Goal: Task Accomplishment & Management: Use online tool/utility

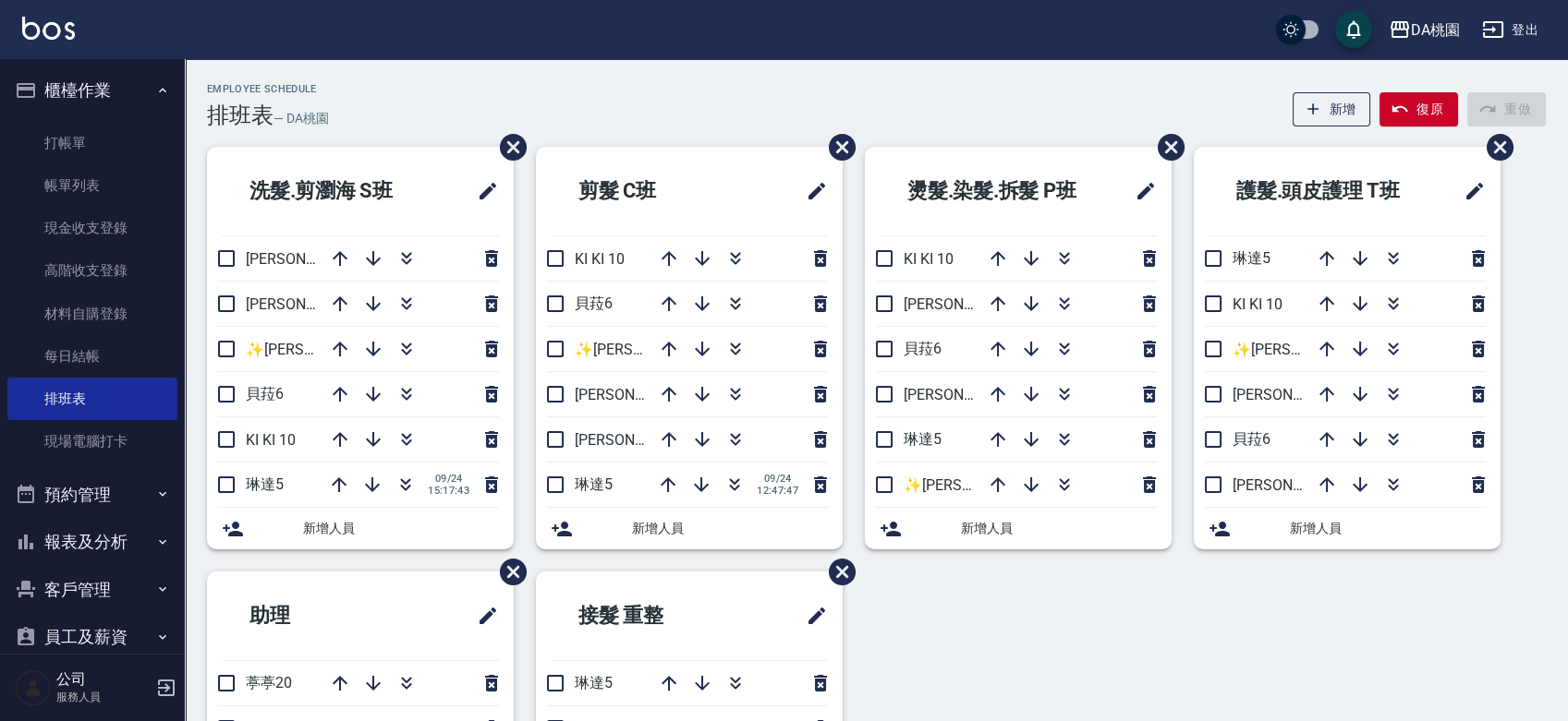
click at [1035, 663] on div "洗髮.剪瀏海 S[PERSON_NAME]3 [PERSON_NAME]8 ✨[PERSON_NAME][PERSON_NAME] ✨16 [PERSON_N…" at bounding box center [864, 571] width 1361 height 849
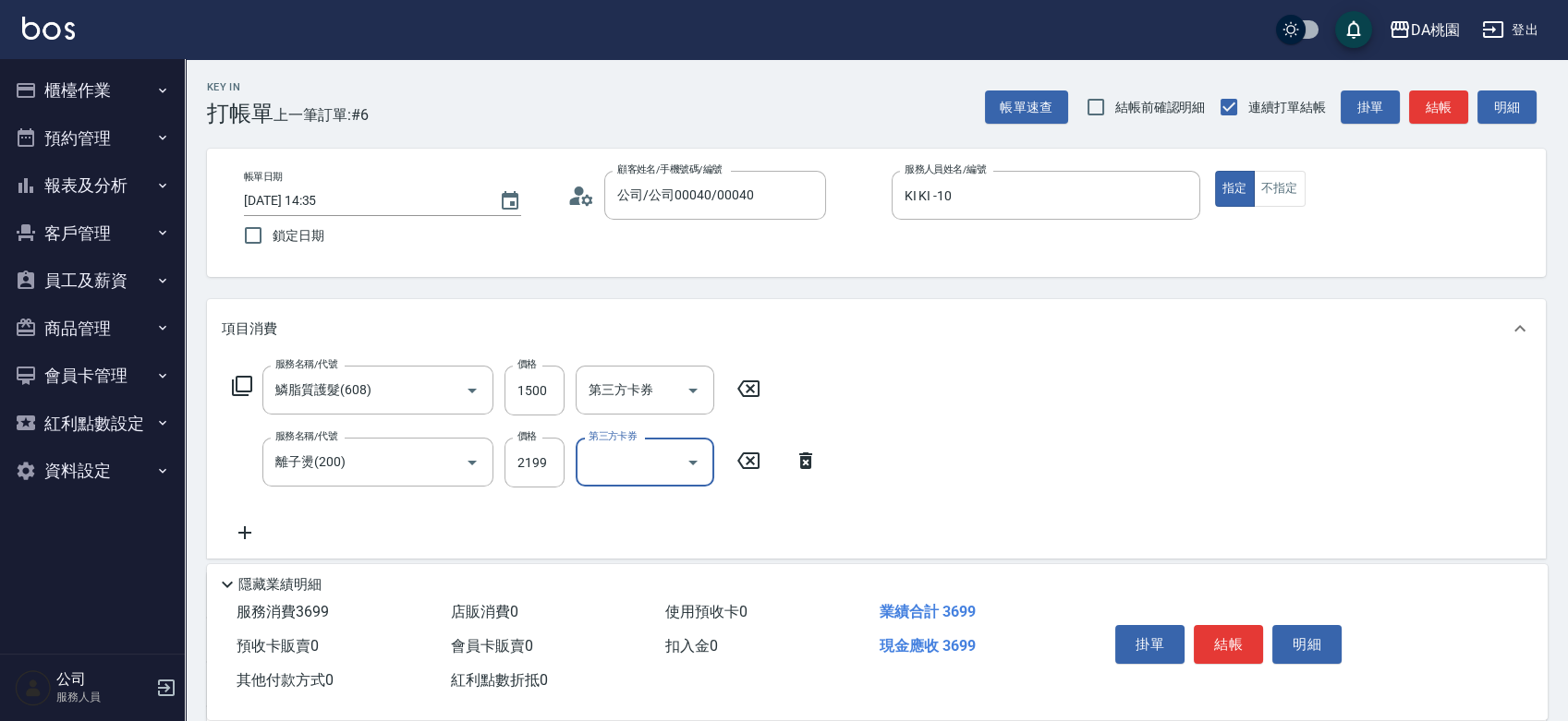
click at [1266, 636] on div "掛單 結帳 明細" at bounding box center [1229, 646] width 241 height 58
click at [1221, 628] on button "結帳" at bounding box center [1229, 644] width 69 height 38
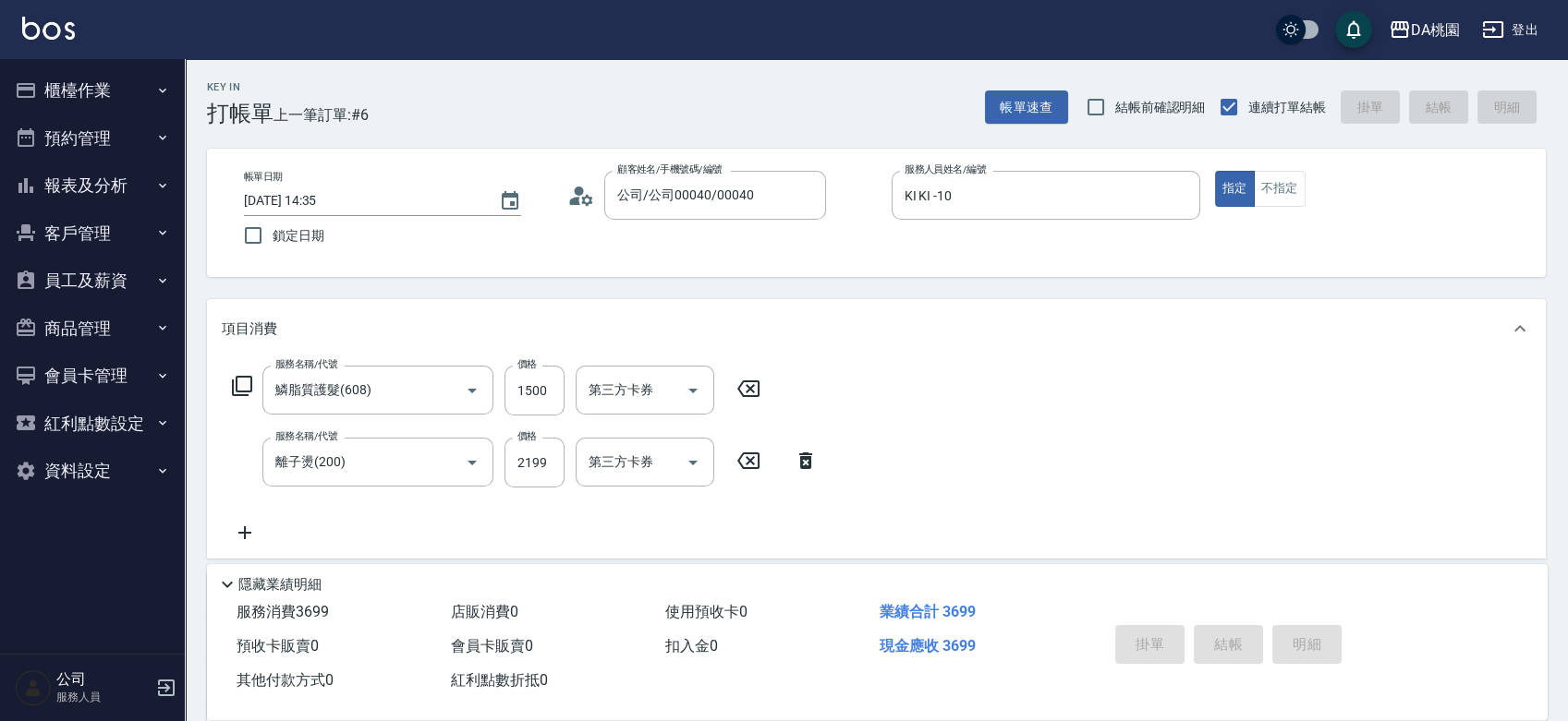
type input "[DATE] 16:02"
type input "0"
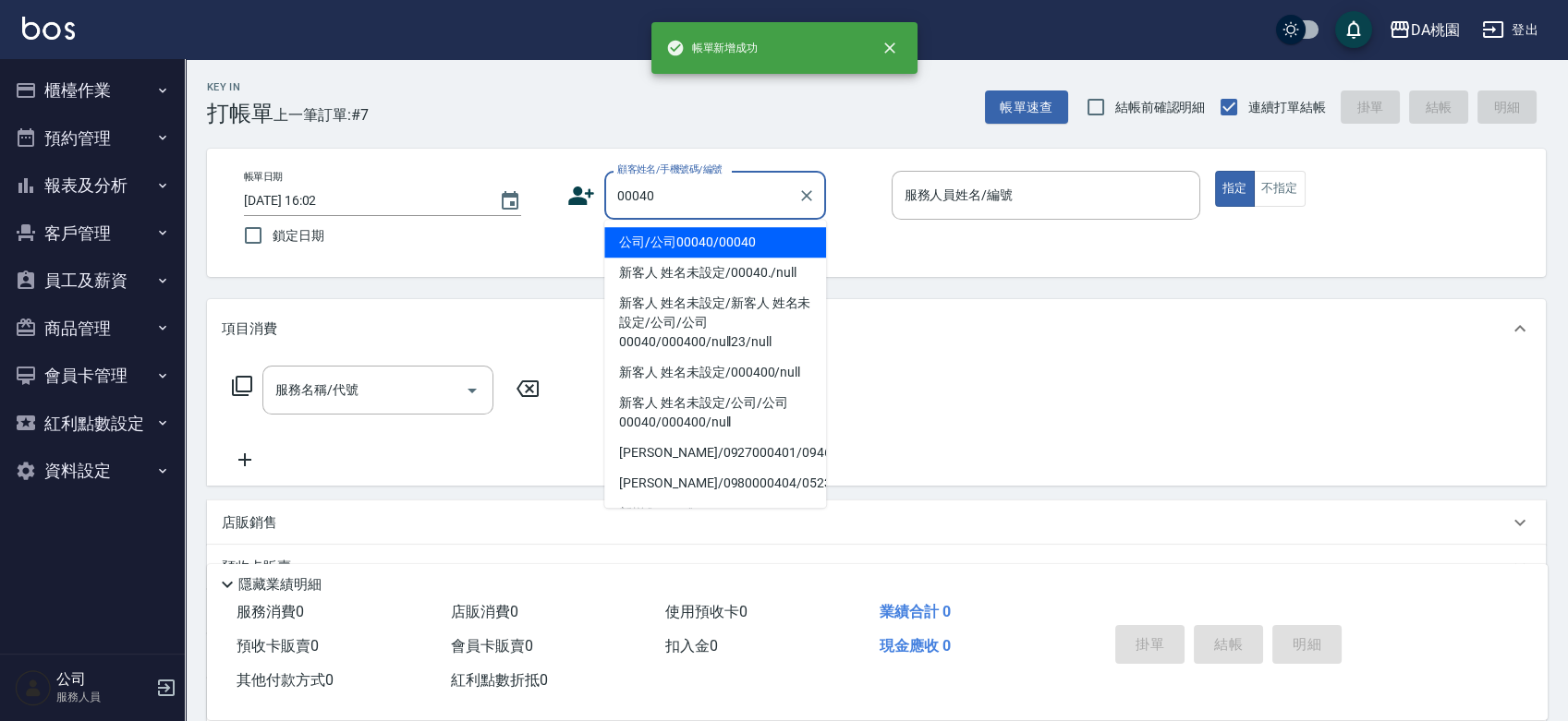
type input "公司/公司00040/00040"
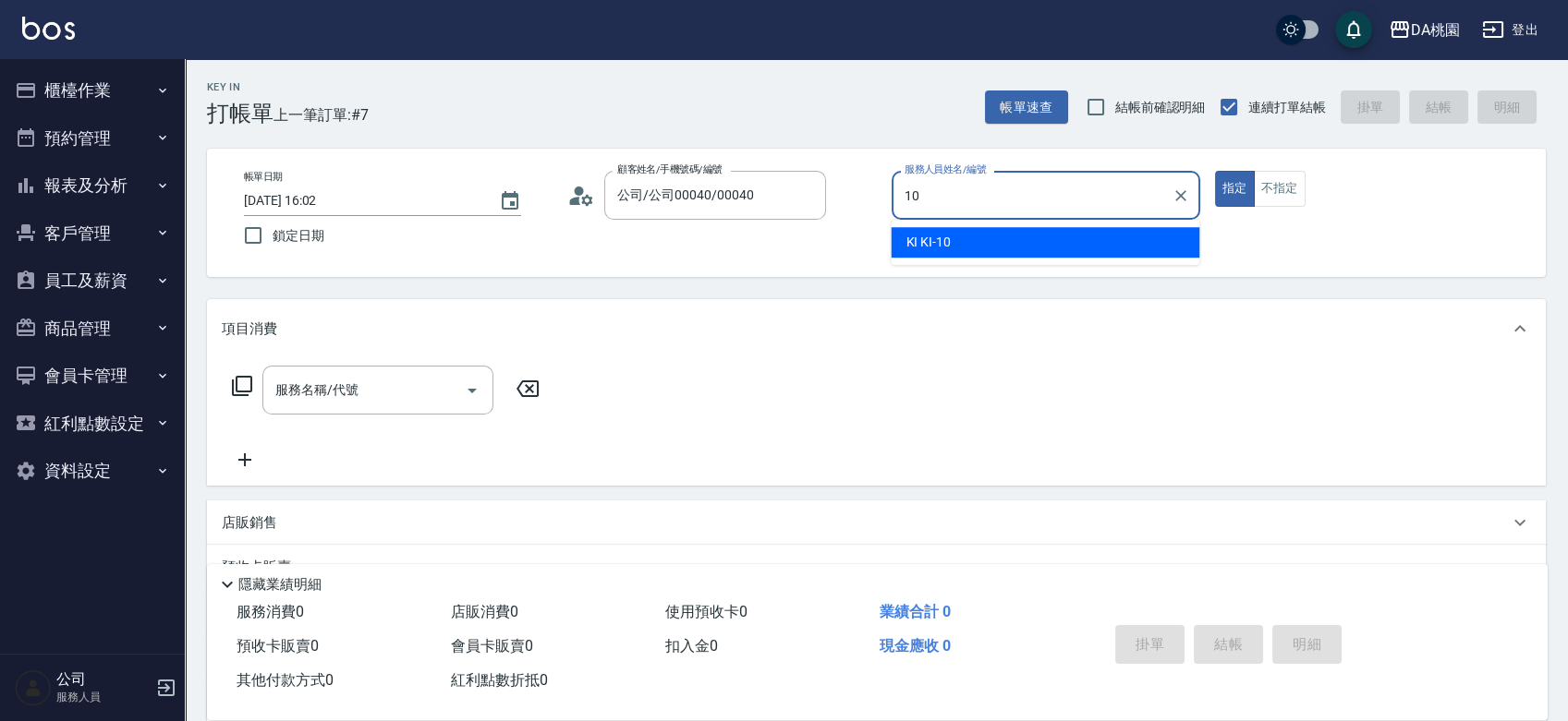
type input "KI KI -10"
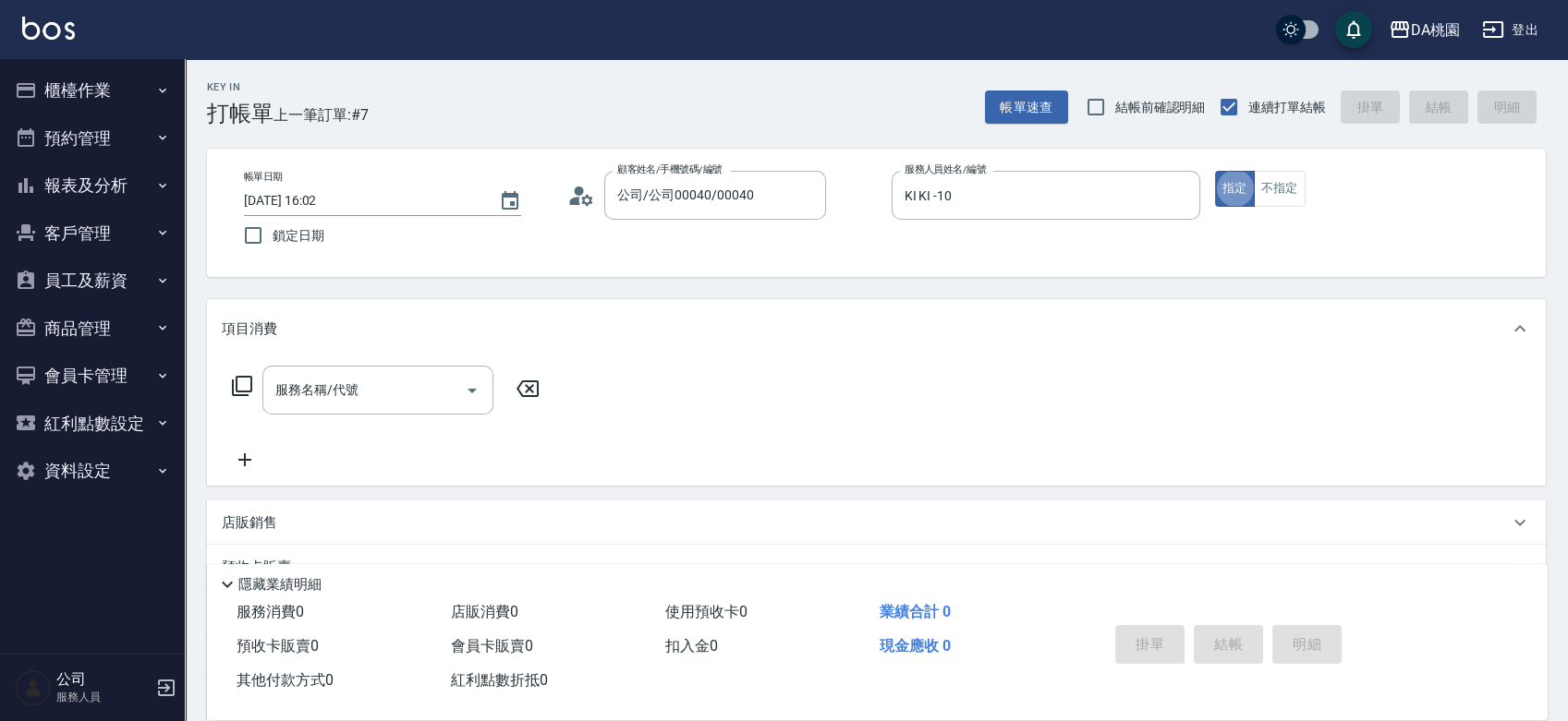
type button "true"
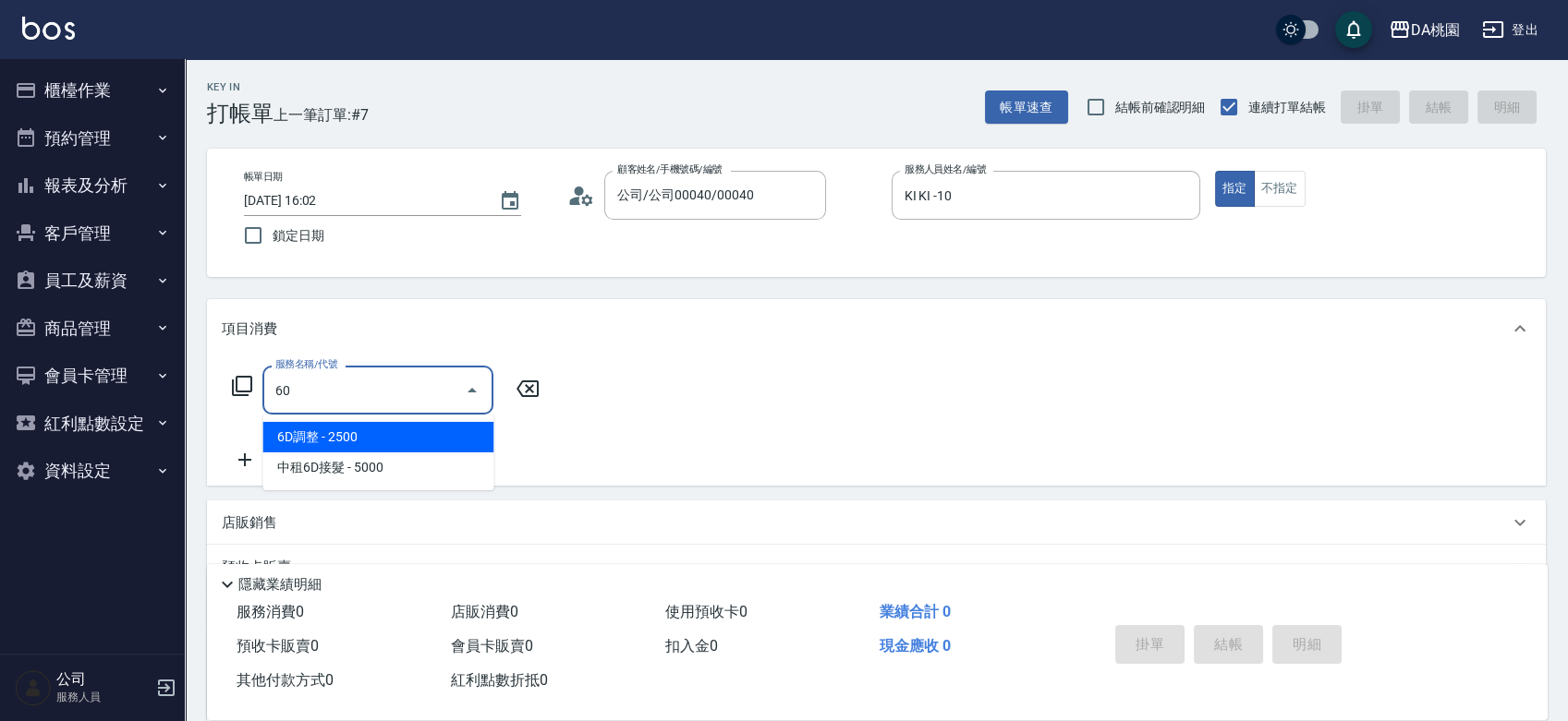
type input "606"
type input "100"
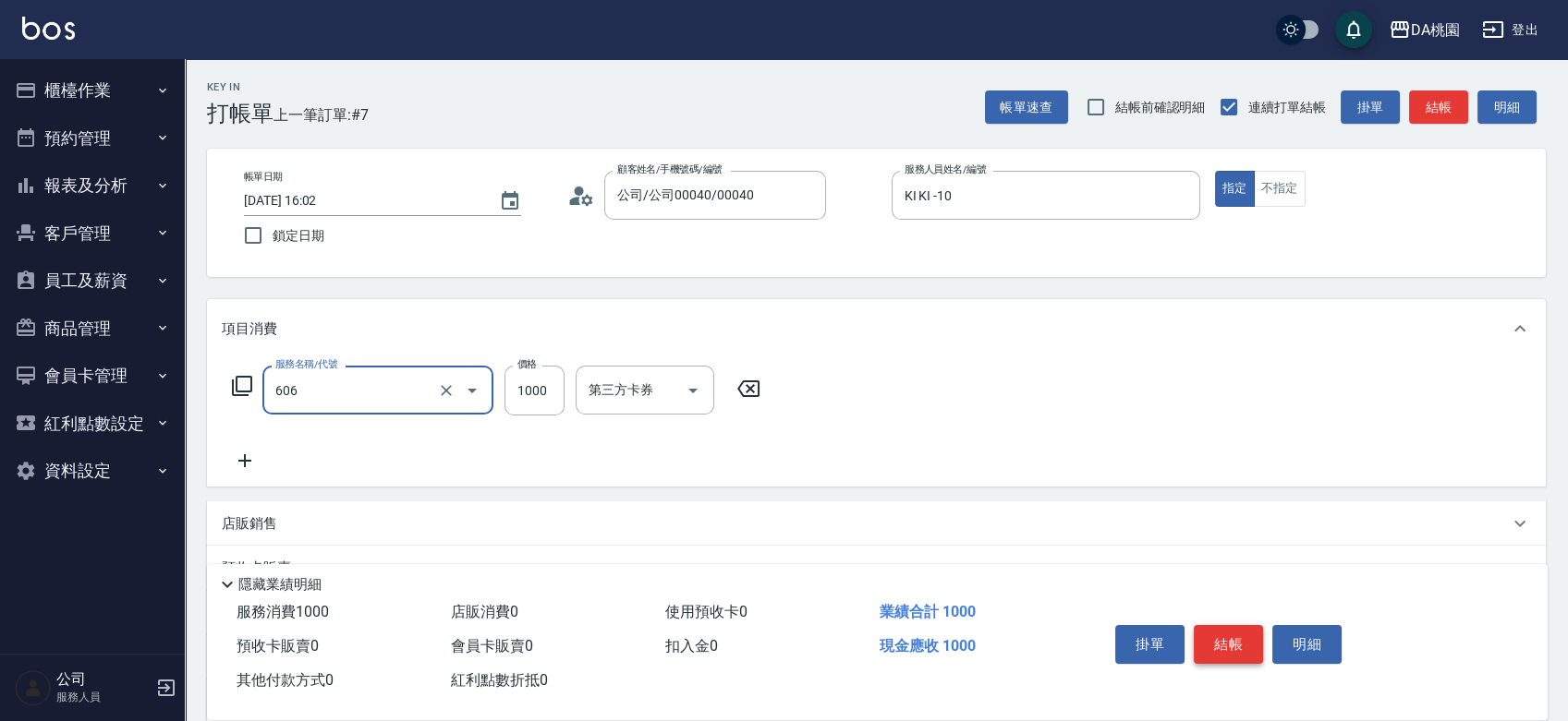
type input "小麥護髮(606)"
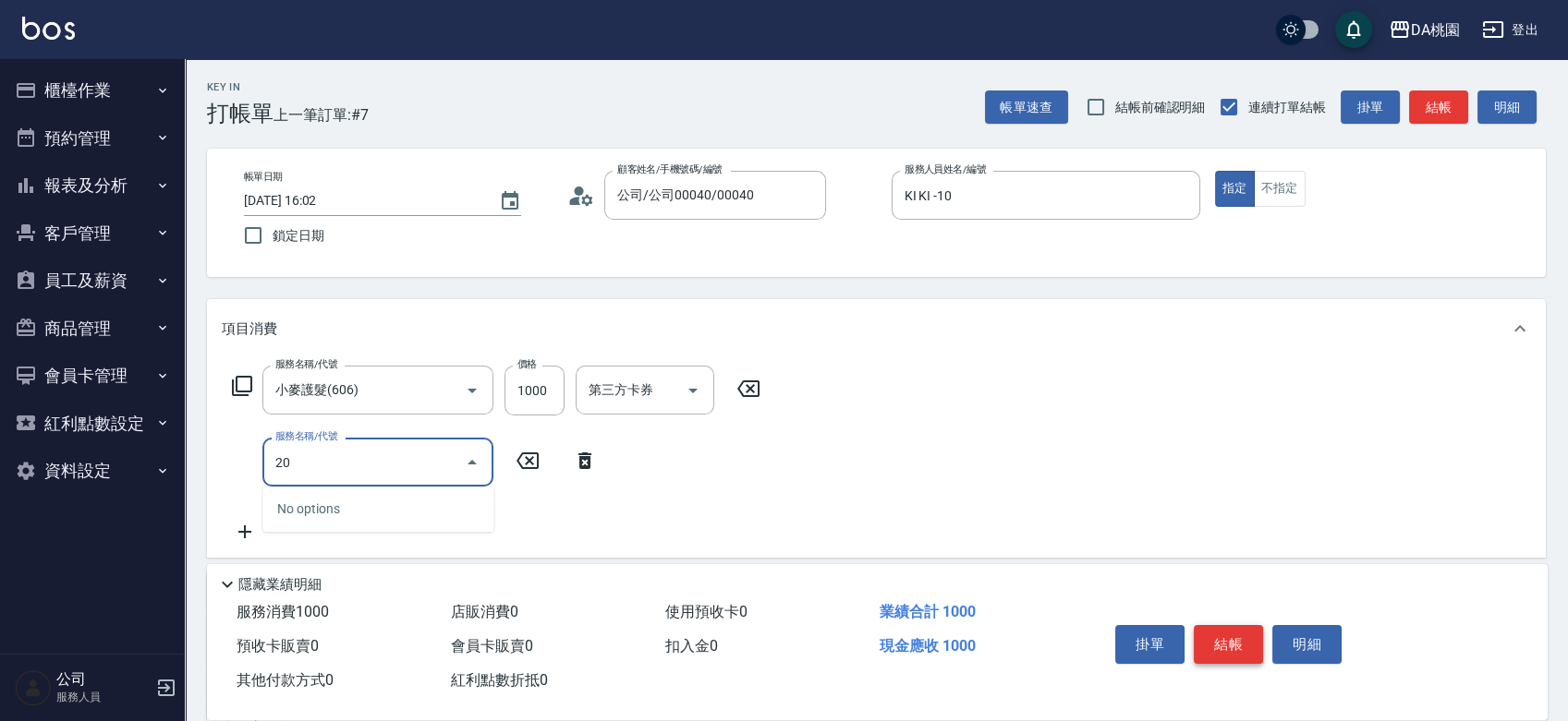
type input "200"
type input "250"
type input "離子燙(200)"
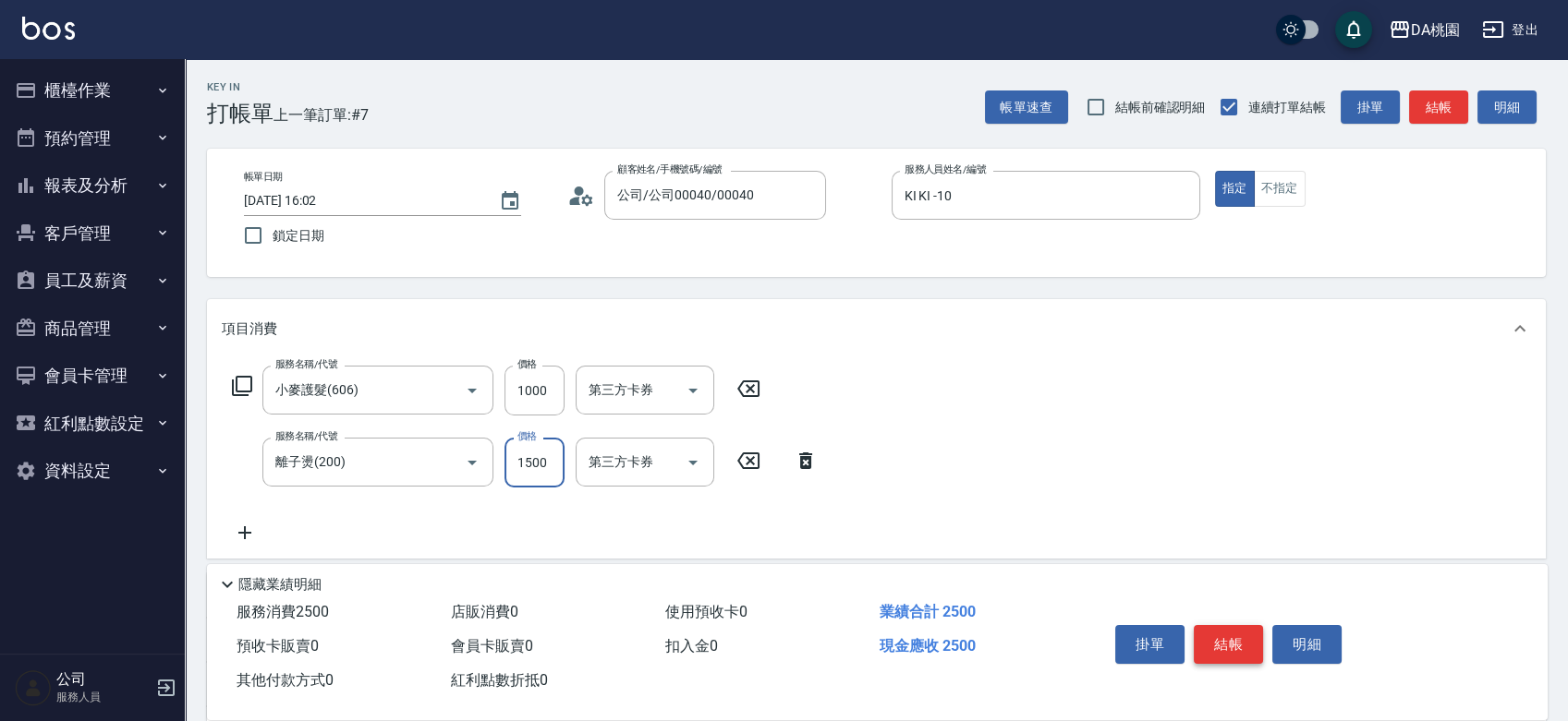
type input "1"
type input "100"
type input "139"
type input "110"
type input "1399"
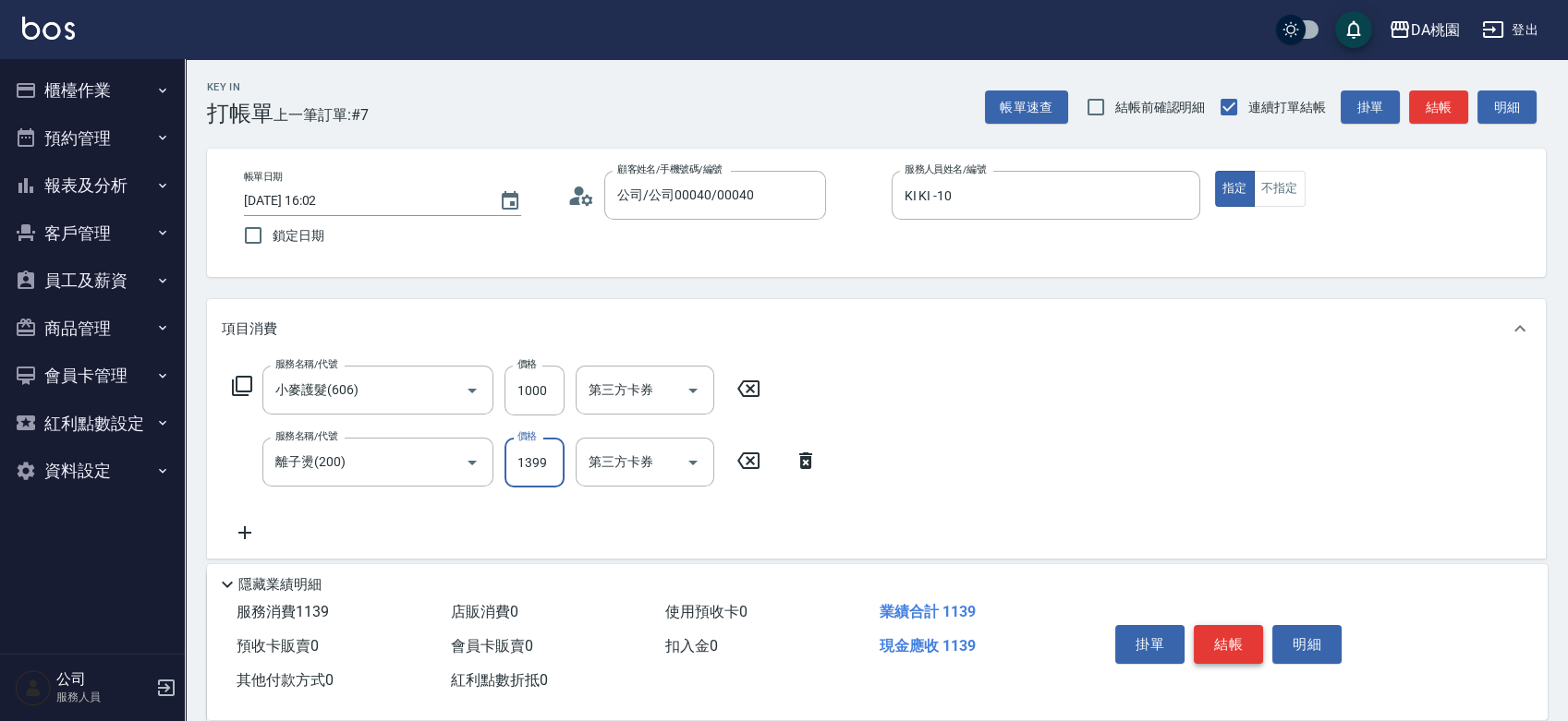
type input "230"
type input "1399"
click at [1221, 628] on button "結帳" at bounding box center [1229, 644] width 69 height 38
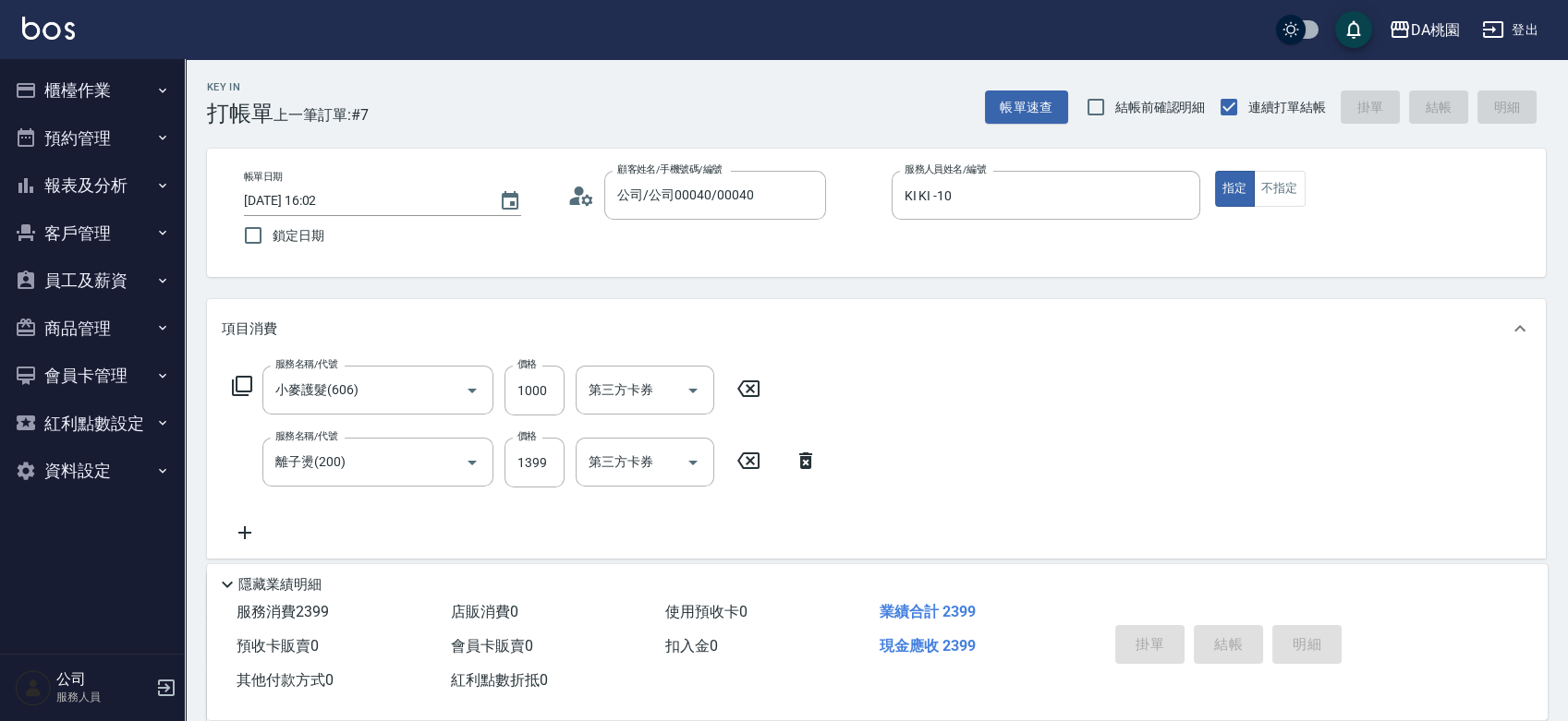
type input "2025/09/24 16:03"
type input "0"
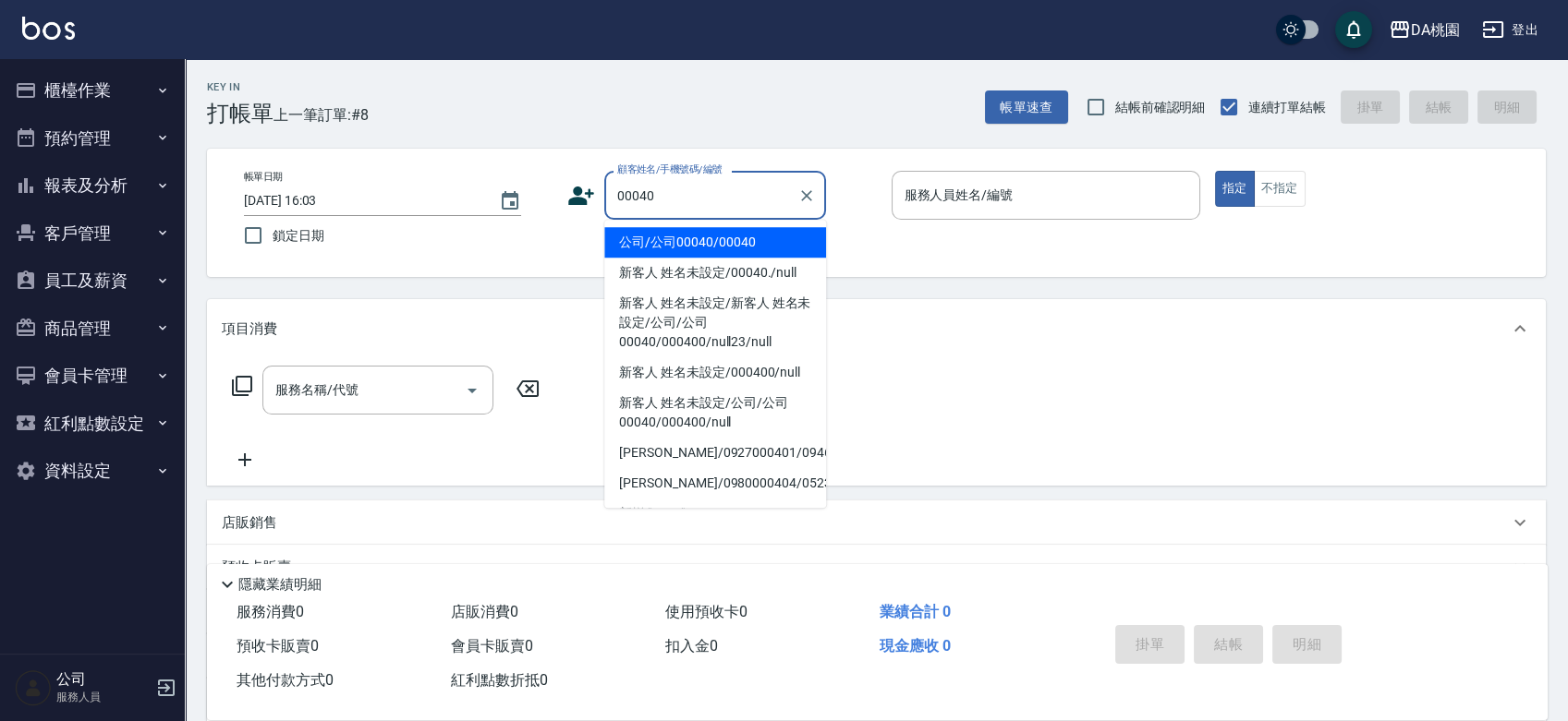
type input "公司/公司00040/00040"
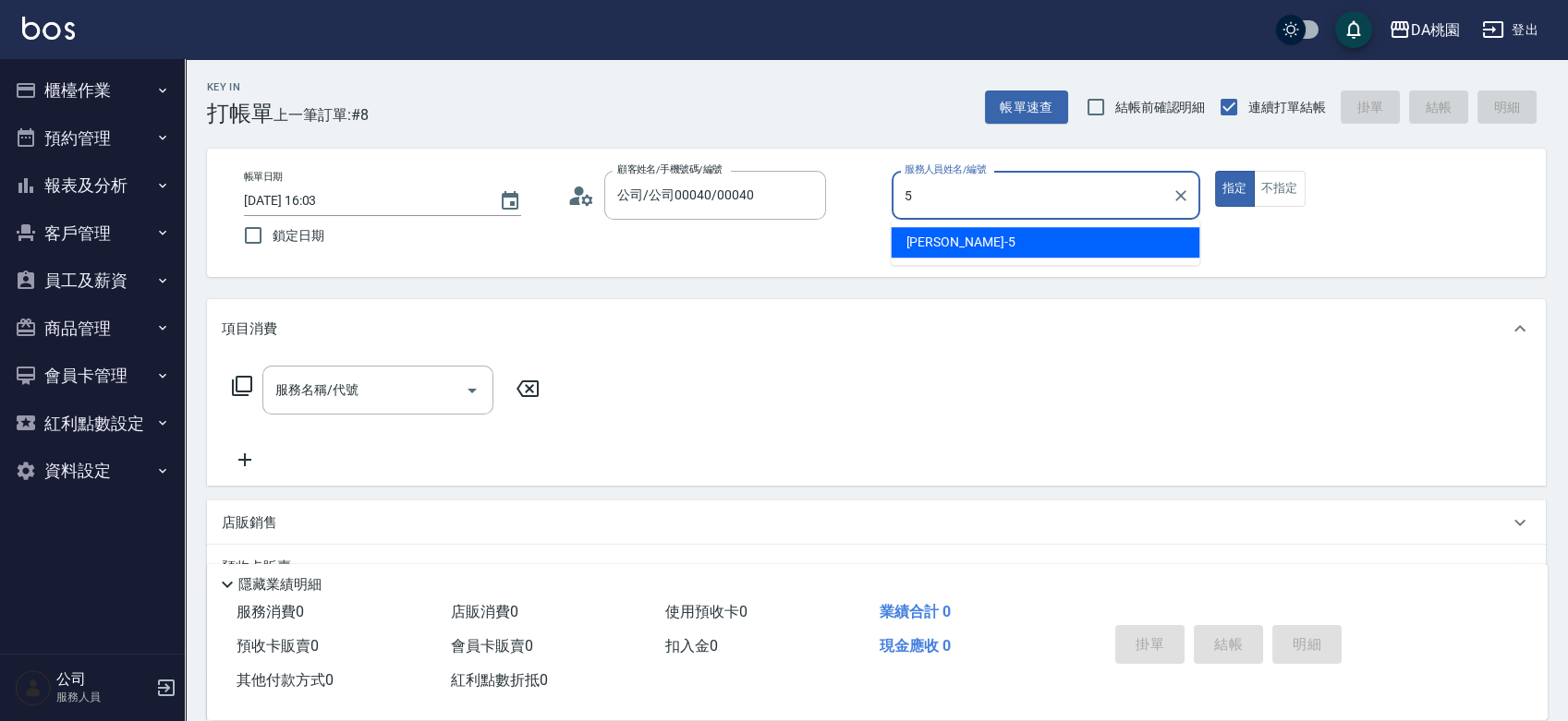
type input "琳達-5"
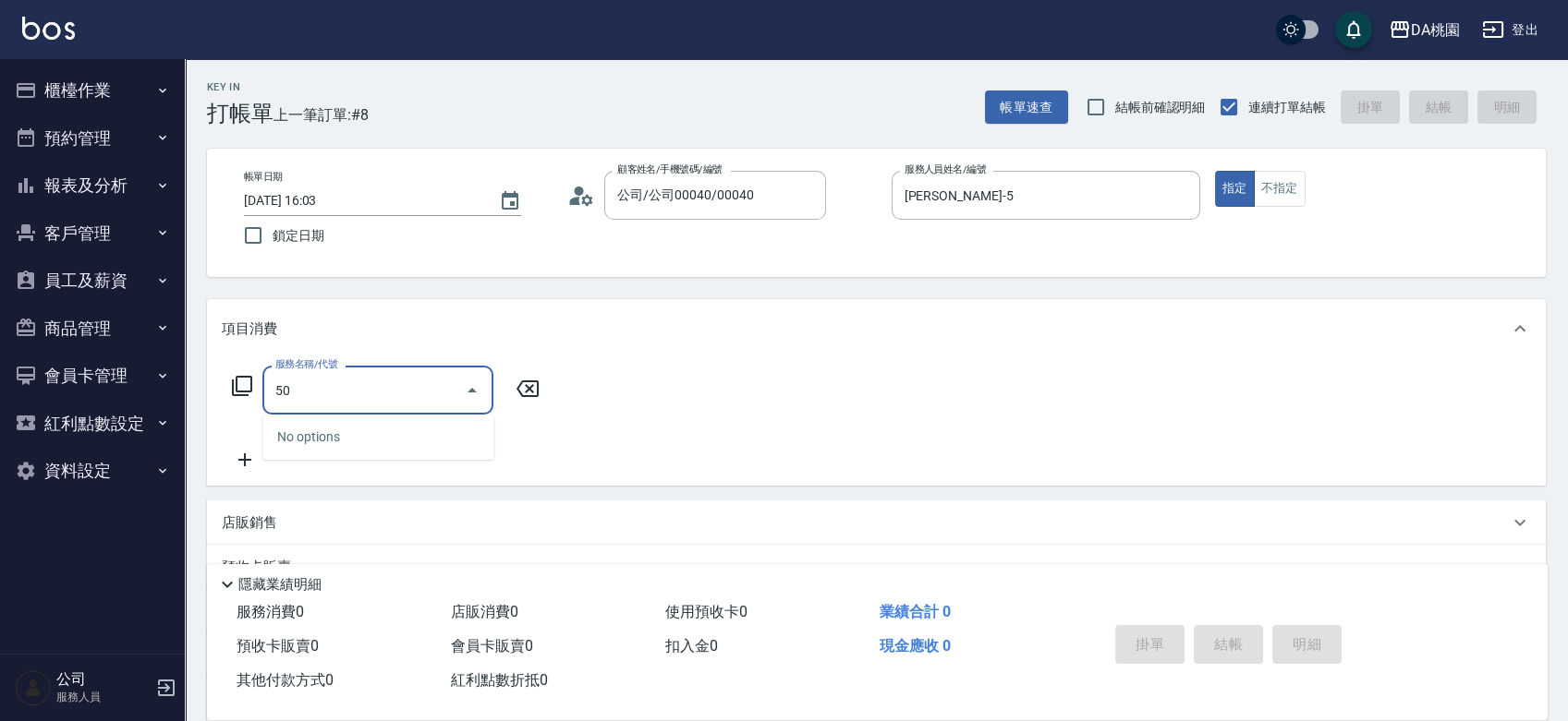
type input "500"
type input "20"
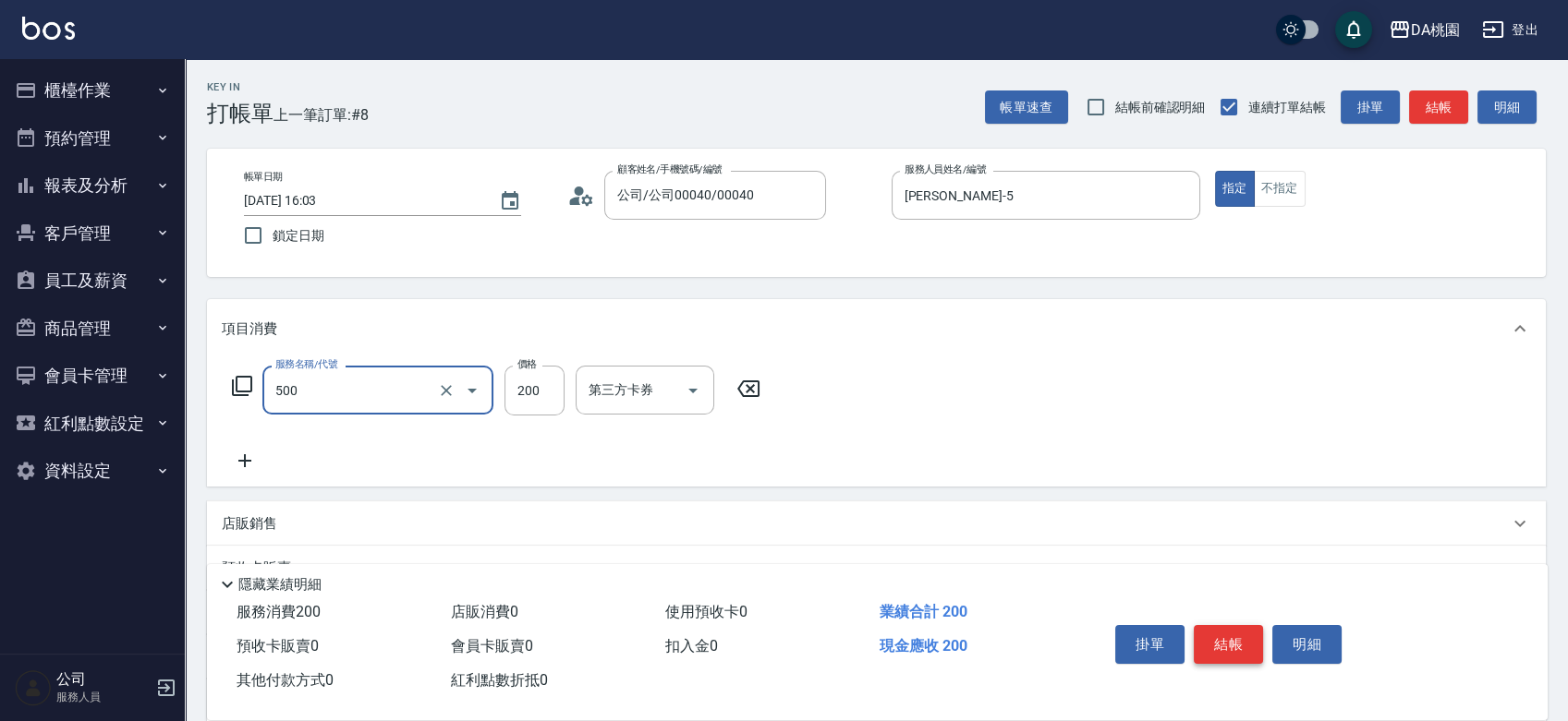
type input "洗髮(500)"
type input "2"
type input "0"
type input "25"
type input "20"
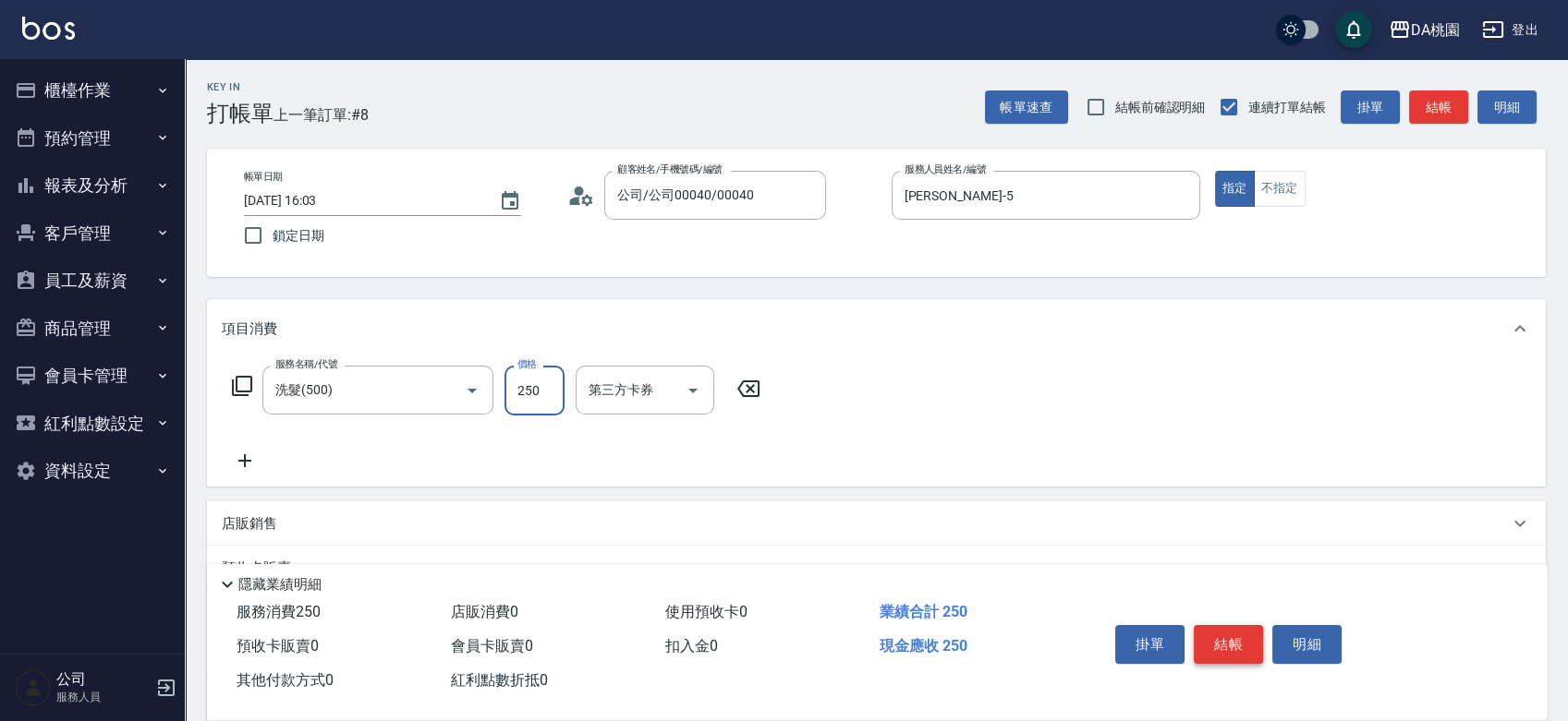
type input "250"
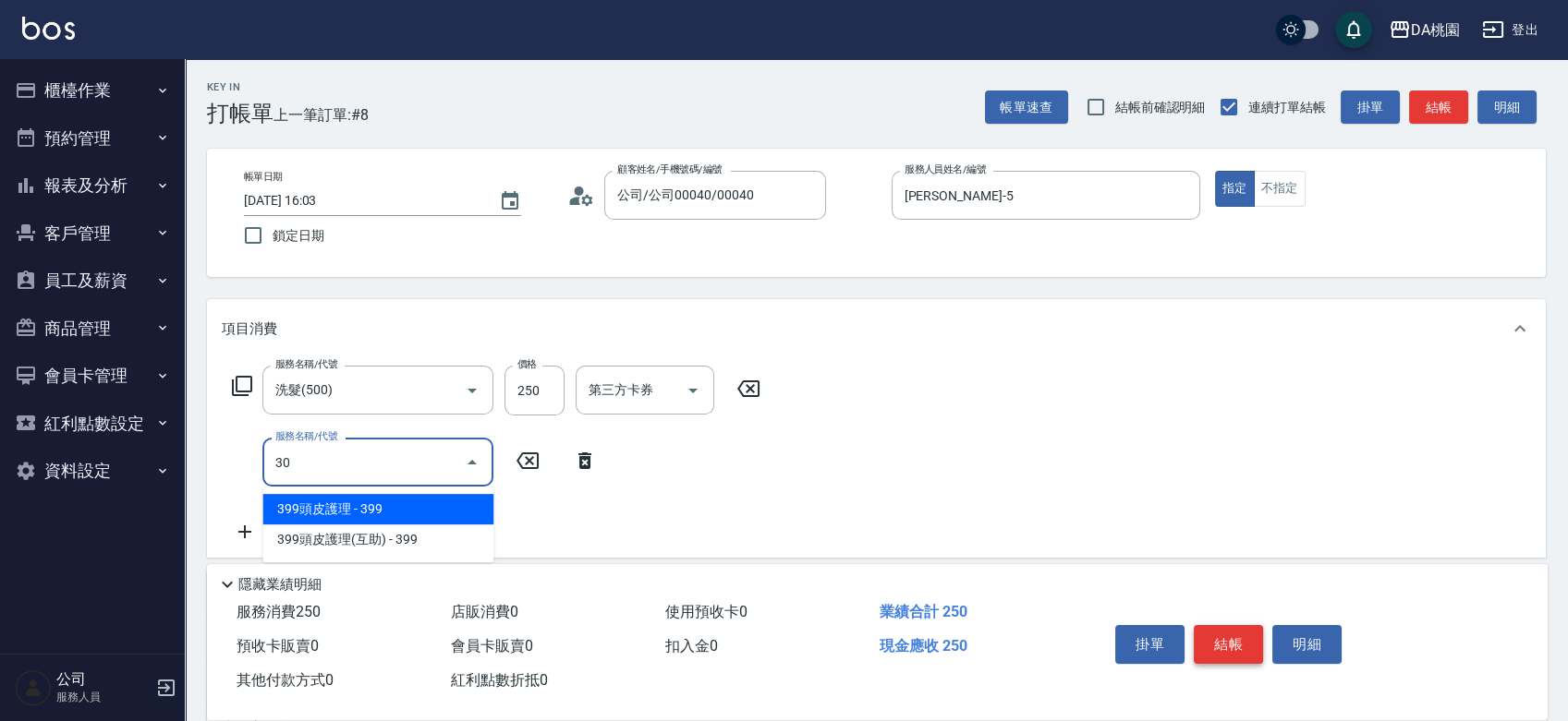
type input "303"
type input "50"
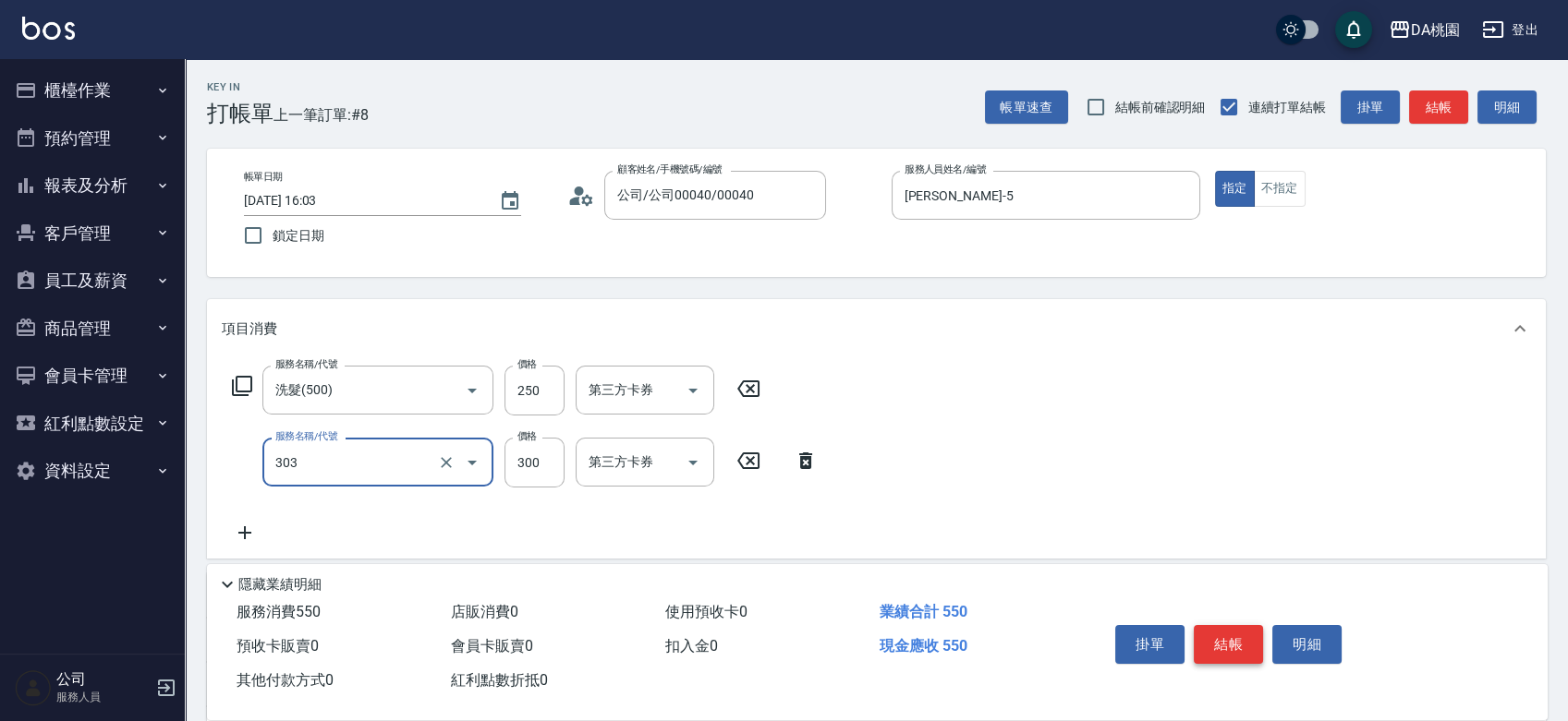
type input "A級剪髮(303)"
type input "20"
type input "350"
type input "60"
type input "350"
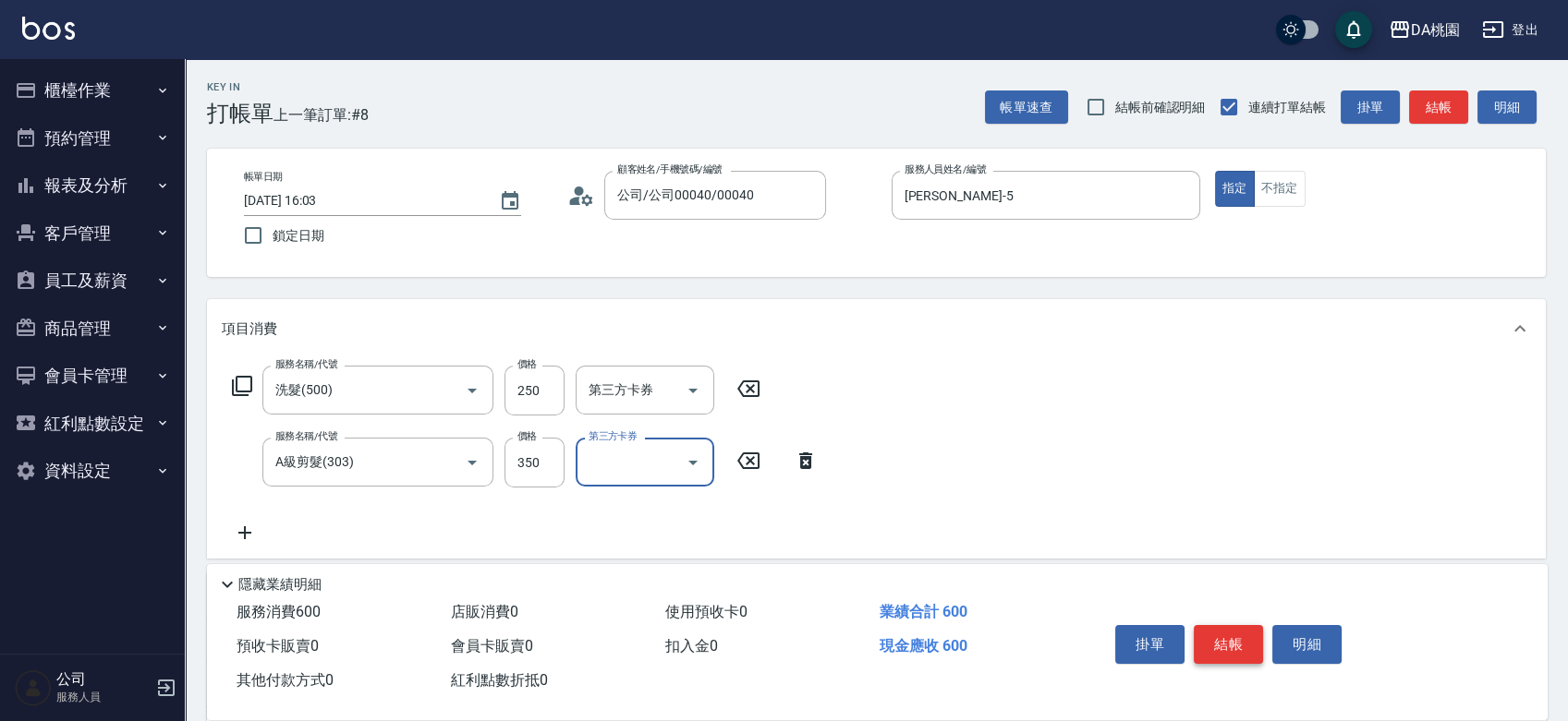
click at [1221, 628] on button "結帳" at bounding box center [1229, 644] width 69 height 38
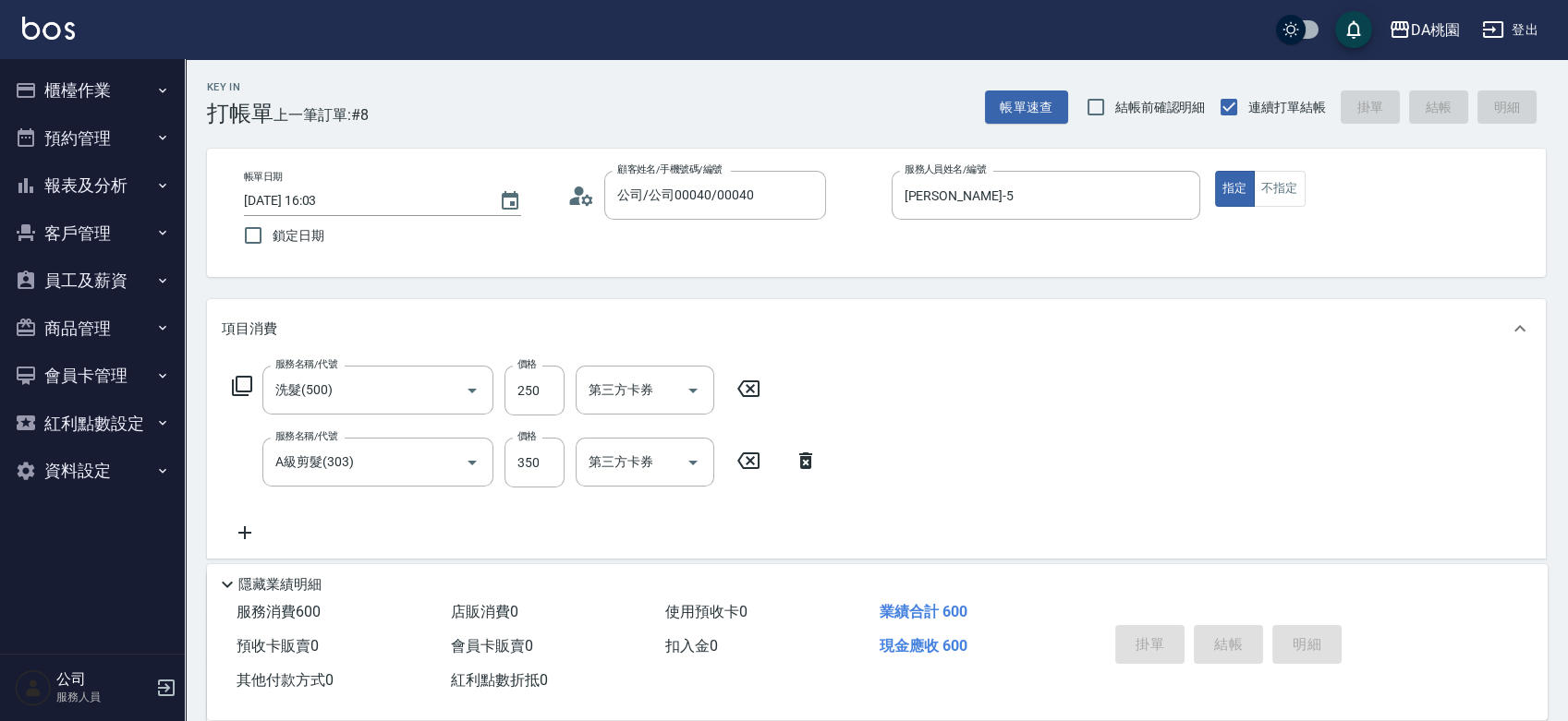
type input "0"
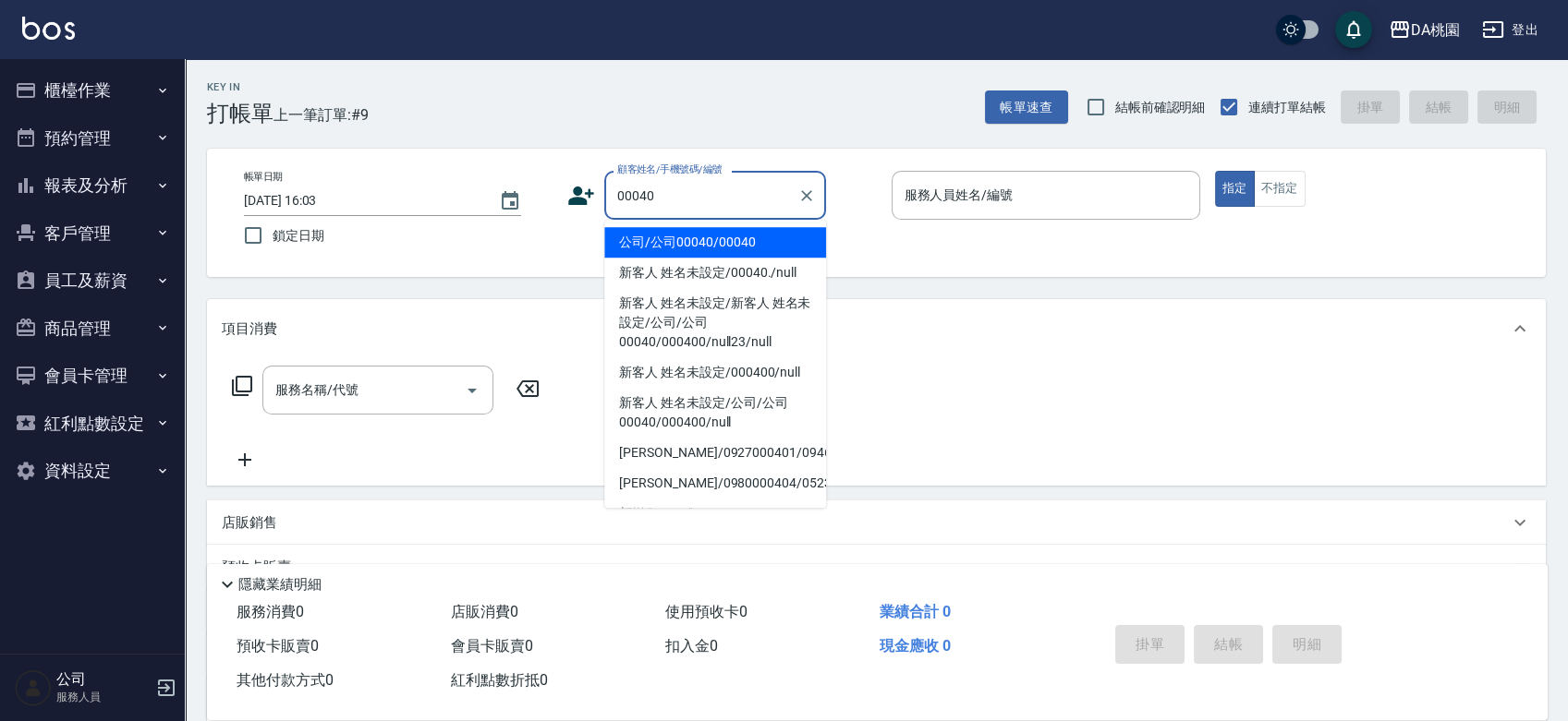
type input "公司/公司00040/00040"
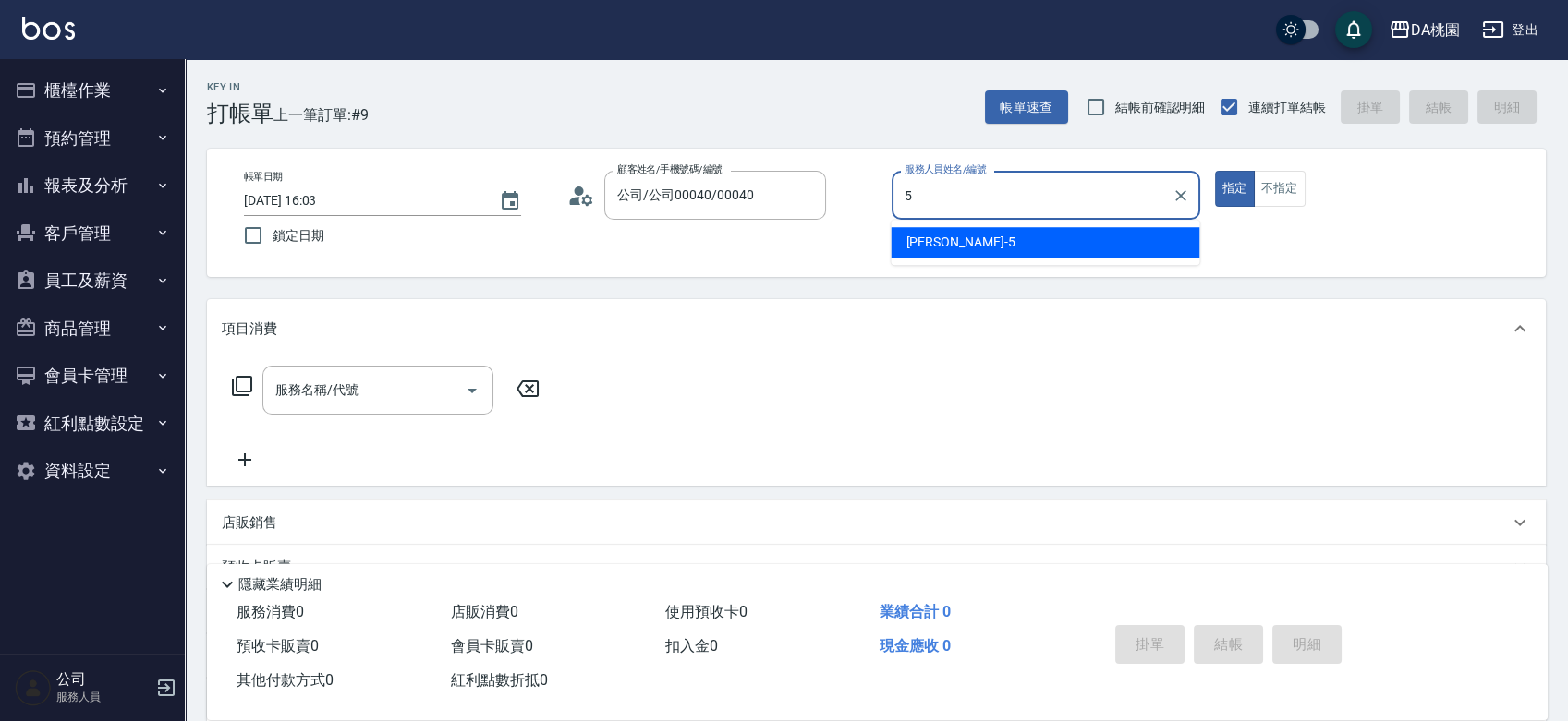
type input "琳達-5"
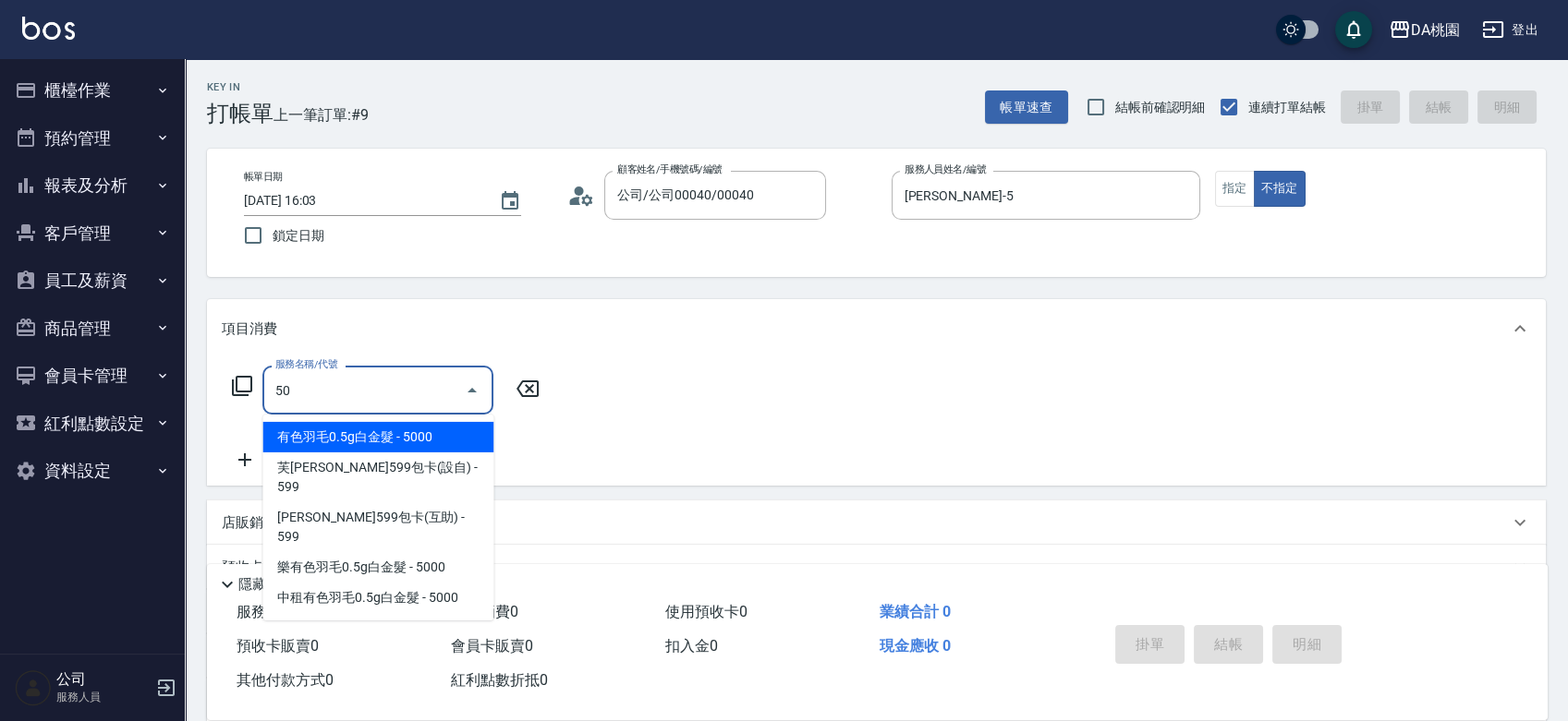
type input "508"
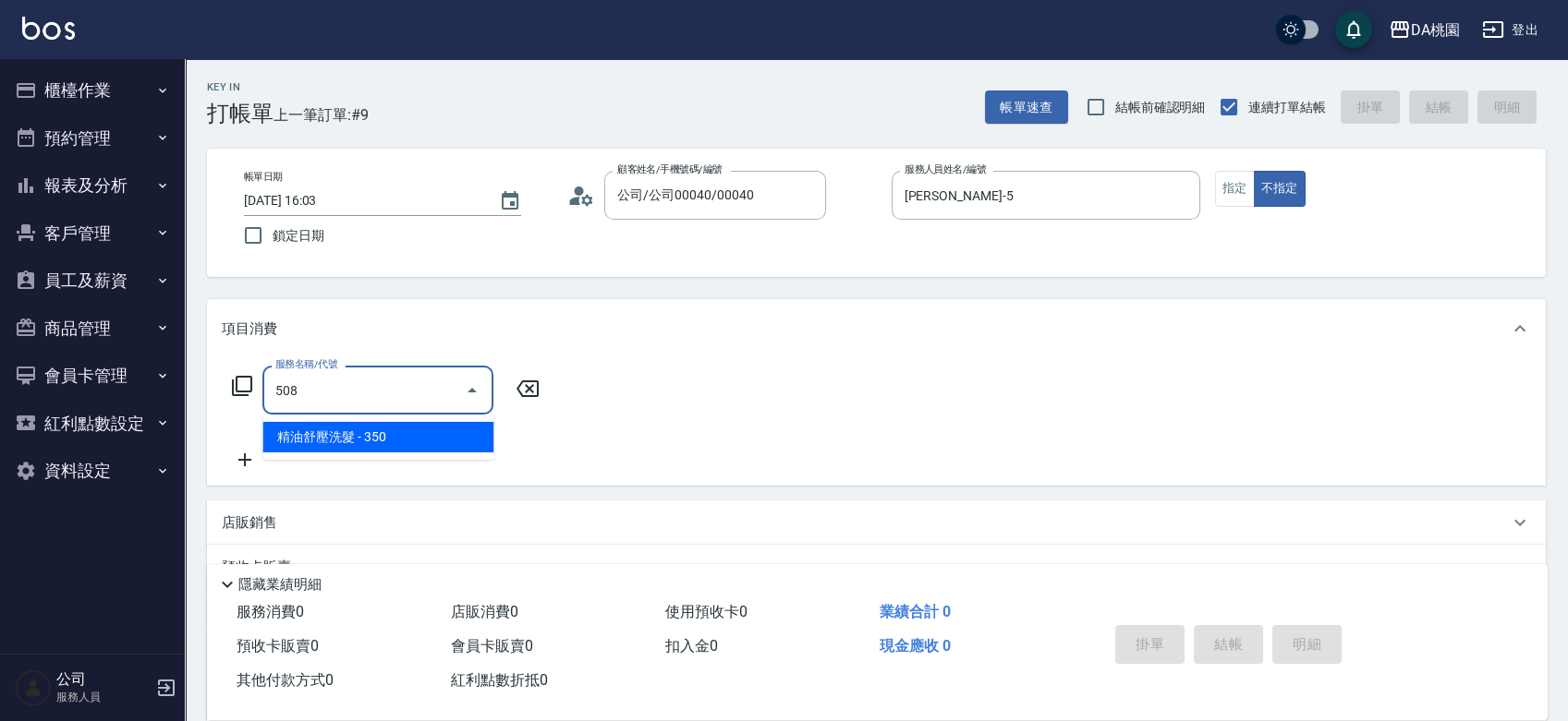
type input "30"
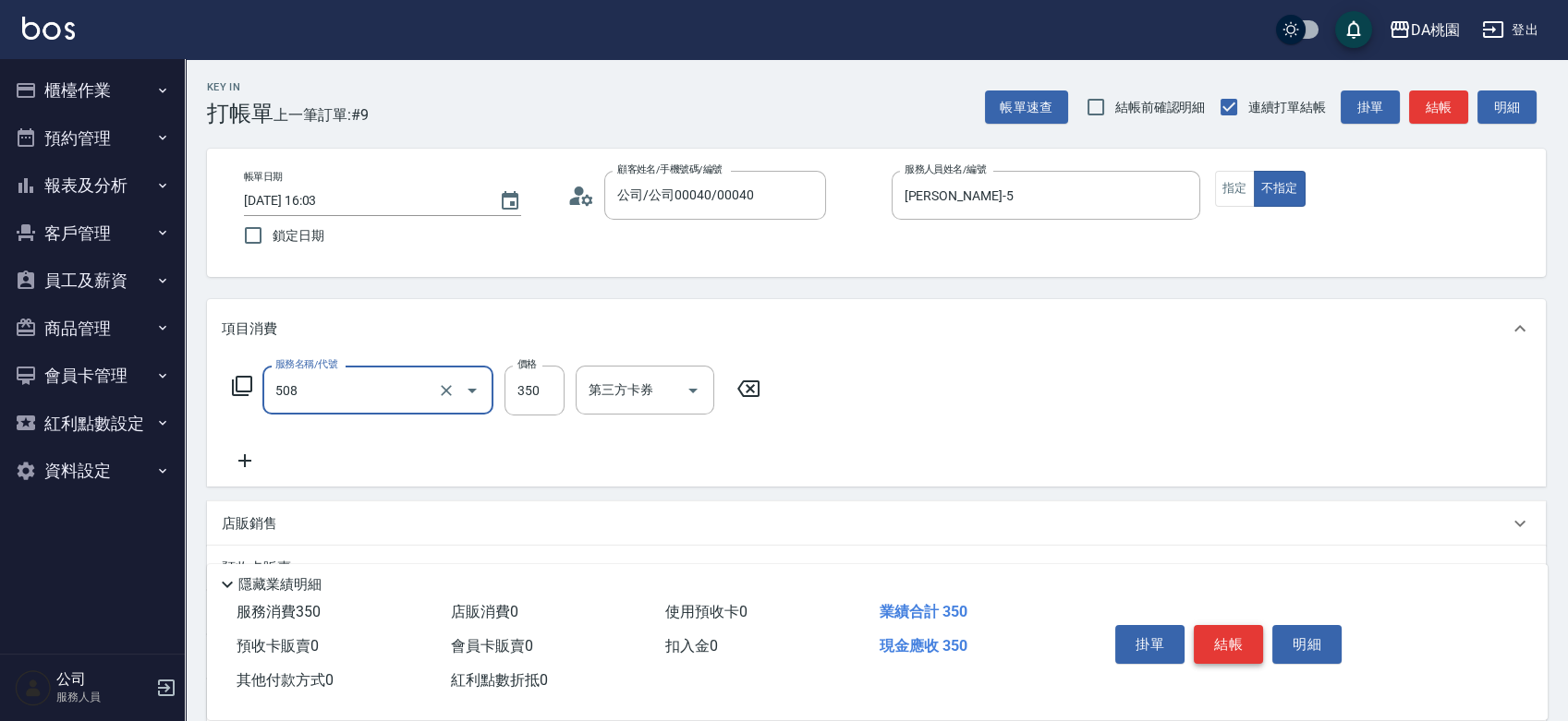
type input "精油舒壓洗髮(508)"
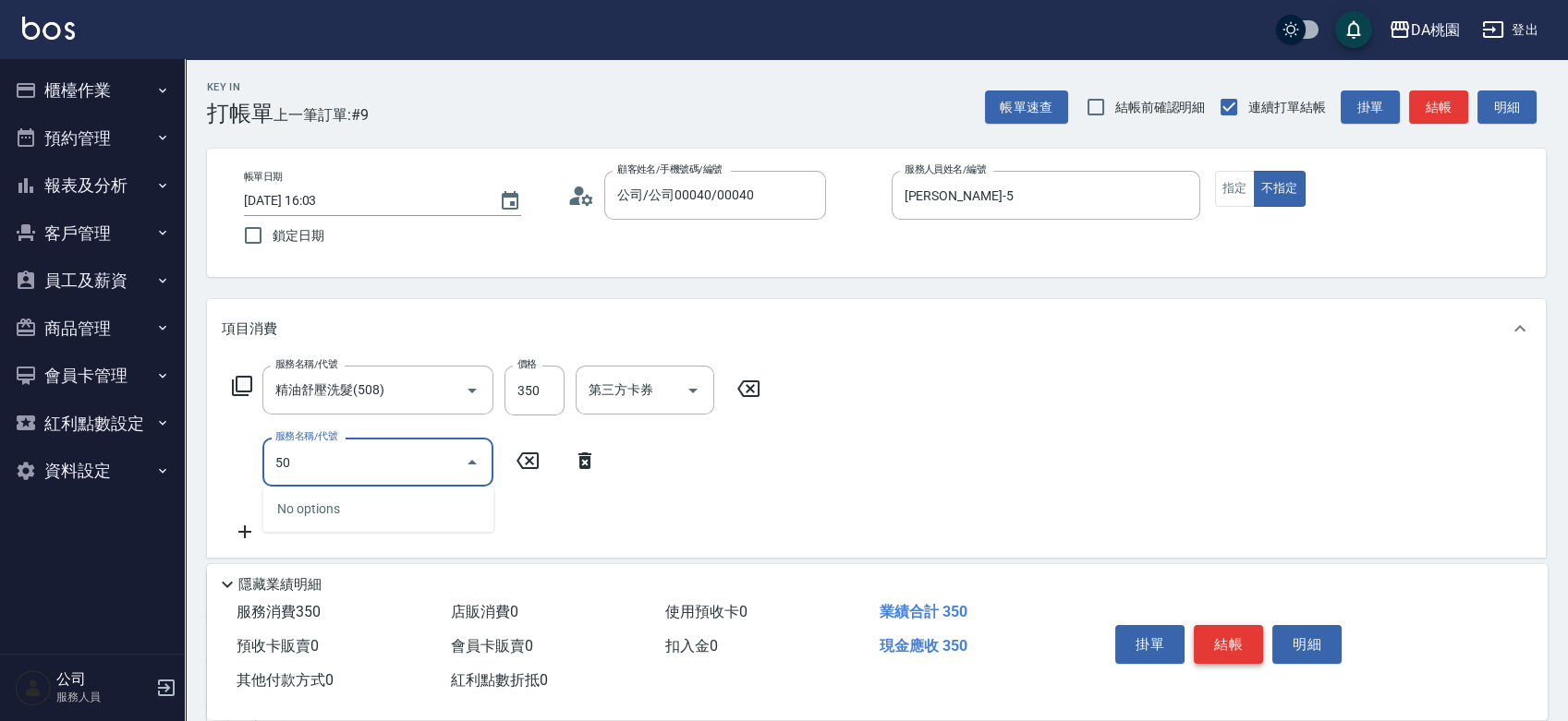
type input "504"
type input "40"
type input "潤絲(互助)(504)"
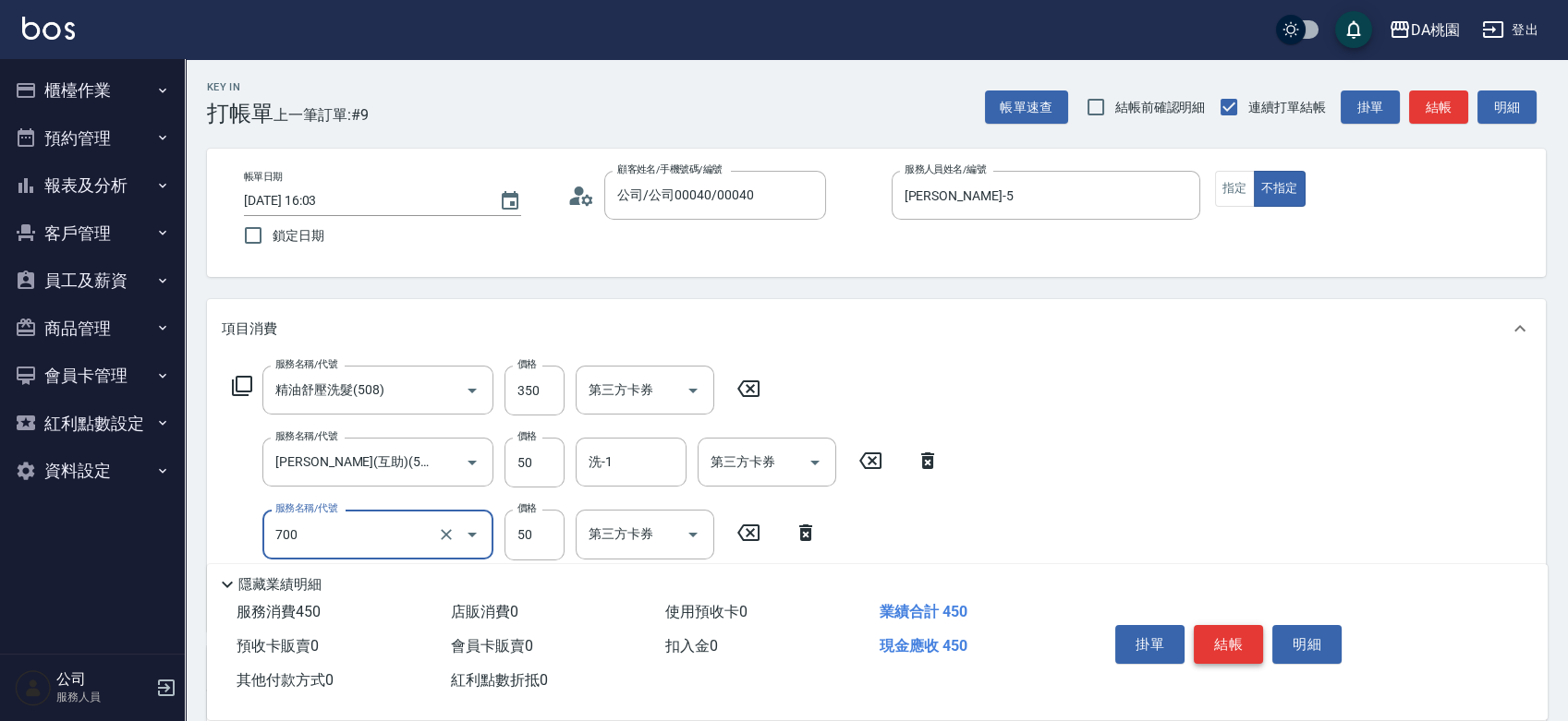
type input "基本造型-夾直&電棒(700)"
click at [1221, 628] on button "結帳" at bounding box center [1229, 644] width 69 height 38
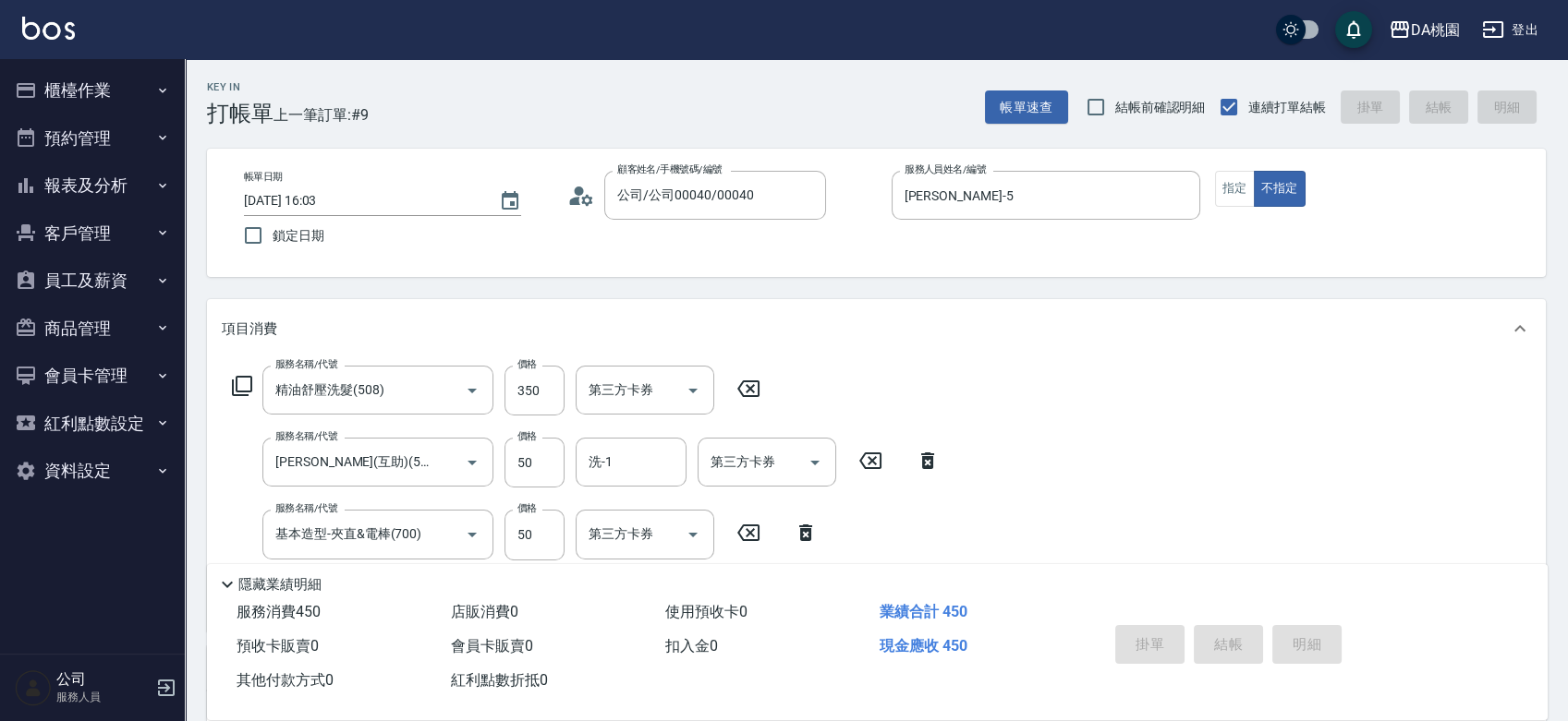
type input "0"
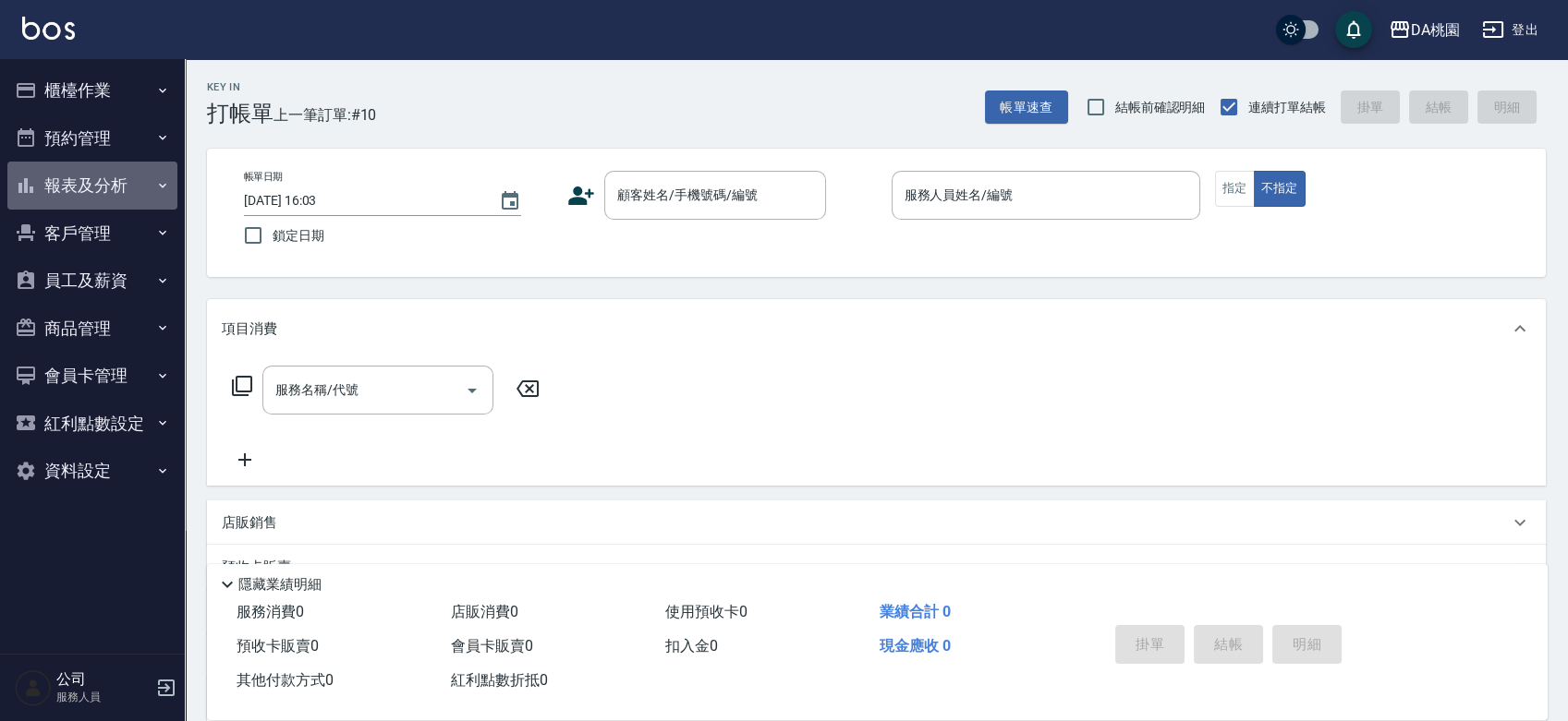
click at [128, 193] on button "報表及分析" at bounding box center [92, 185] width 170 height 48
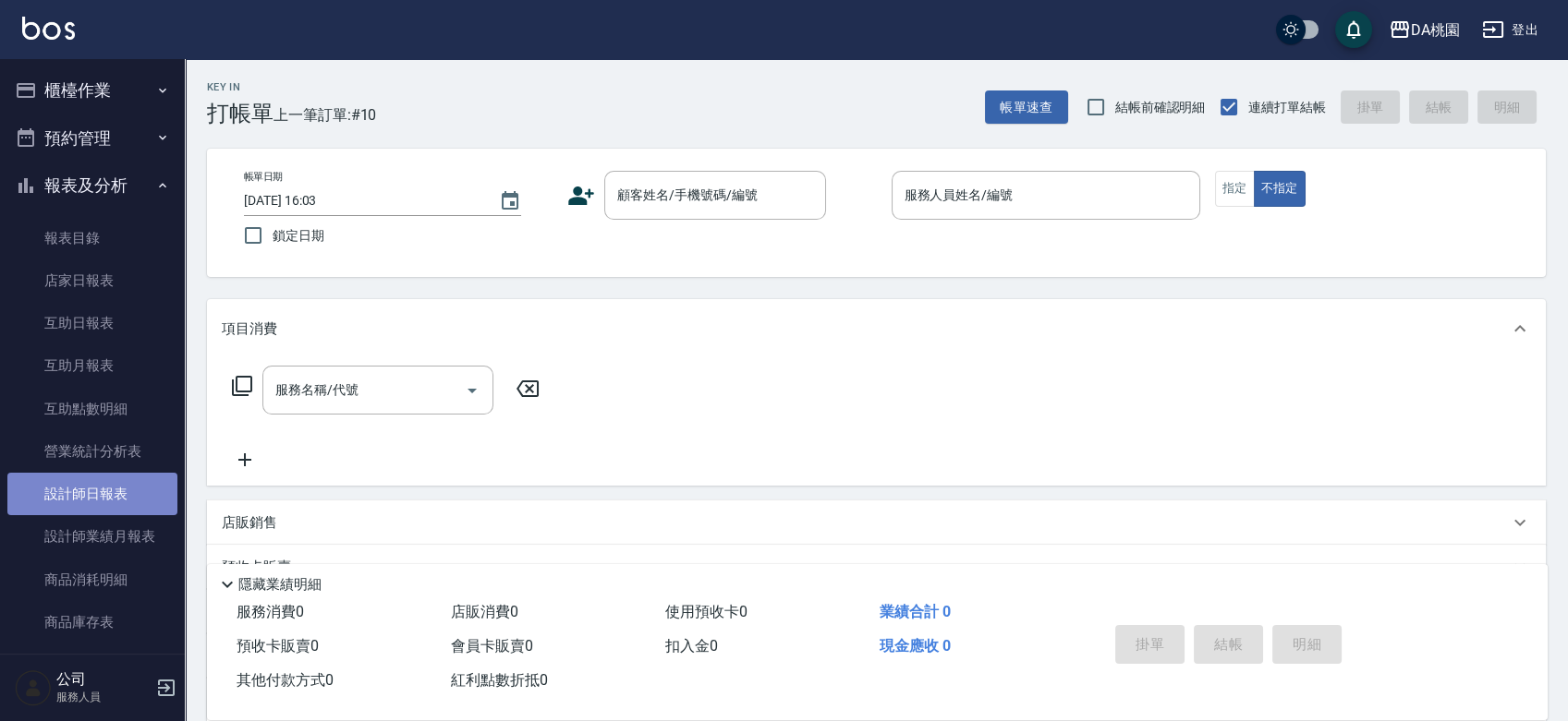
click at [104, 480] on link "設計師日報表" at bounding box center [92, 493] width 170 height 42
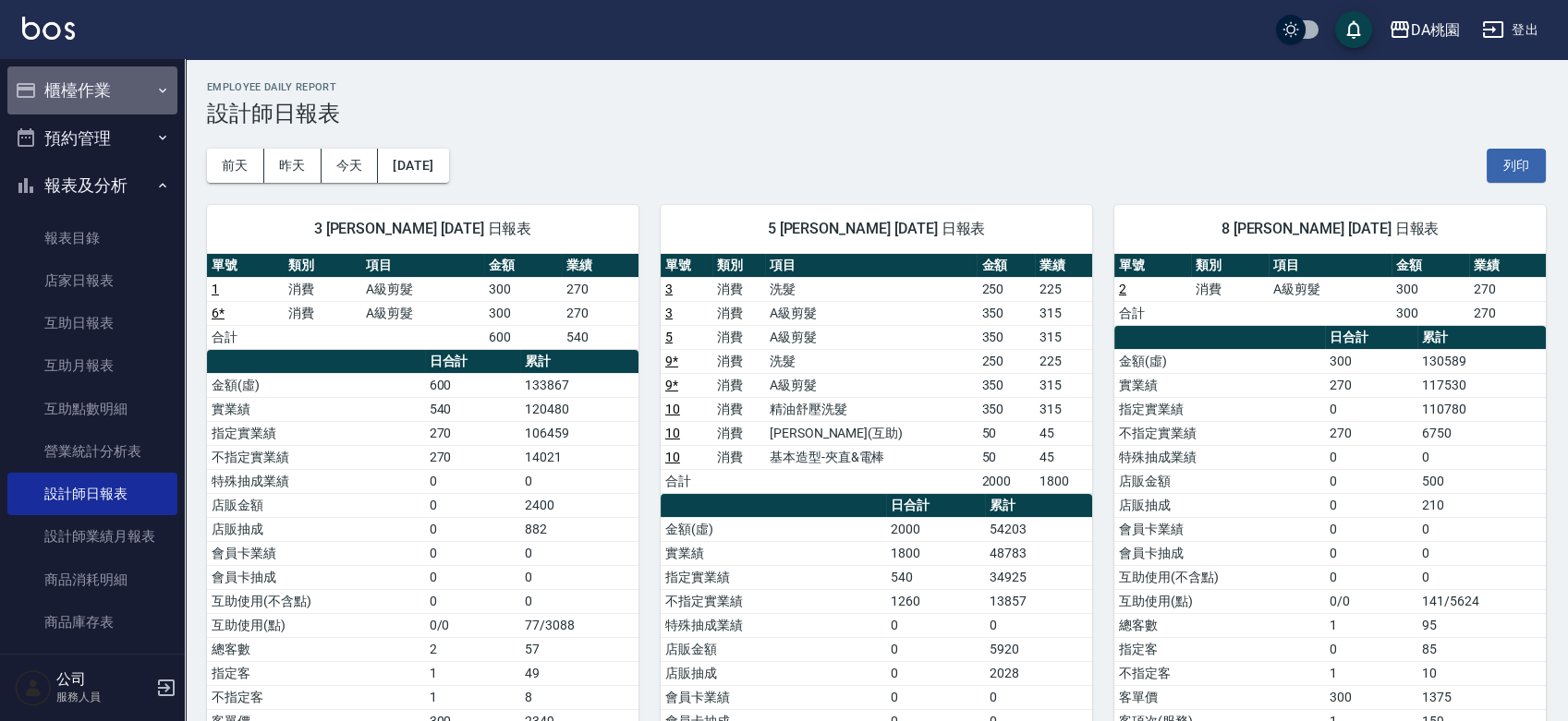
click at [124, 95] on button "櫃檯作業" at bounding box center [92, 90] width 170 height 48
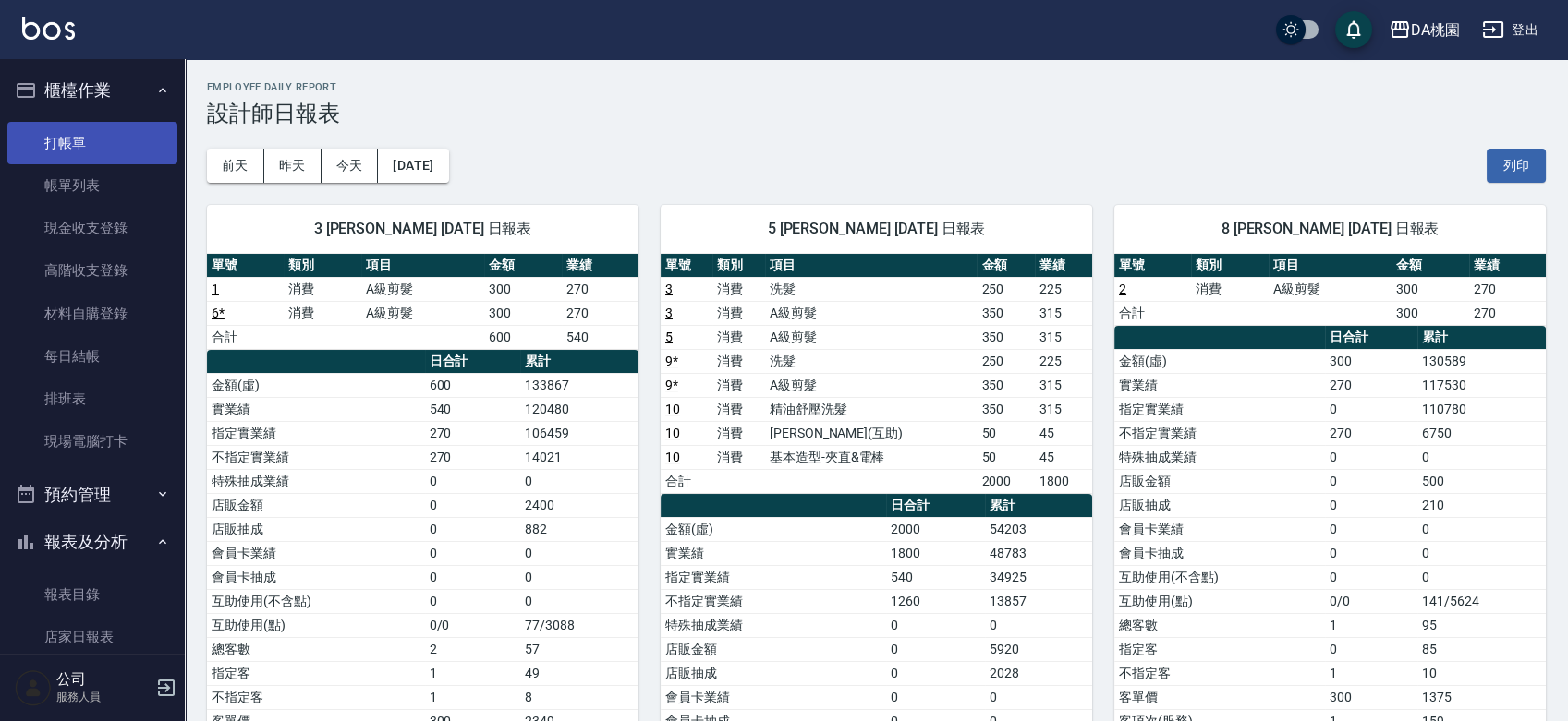
click at [99, 131] on link "打帳單" at bounding box center [92, 143] width 170 height 42
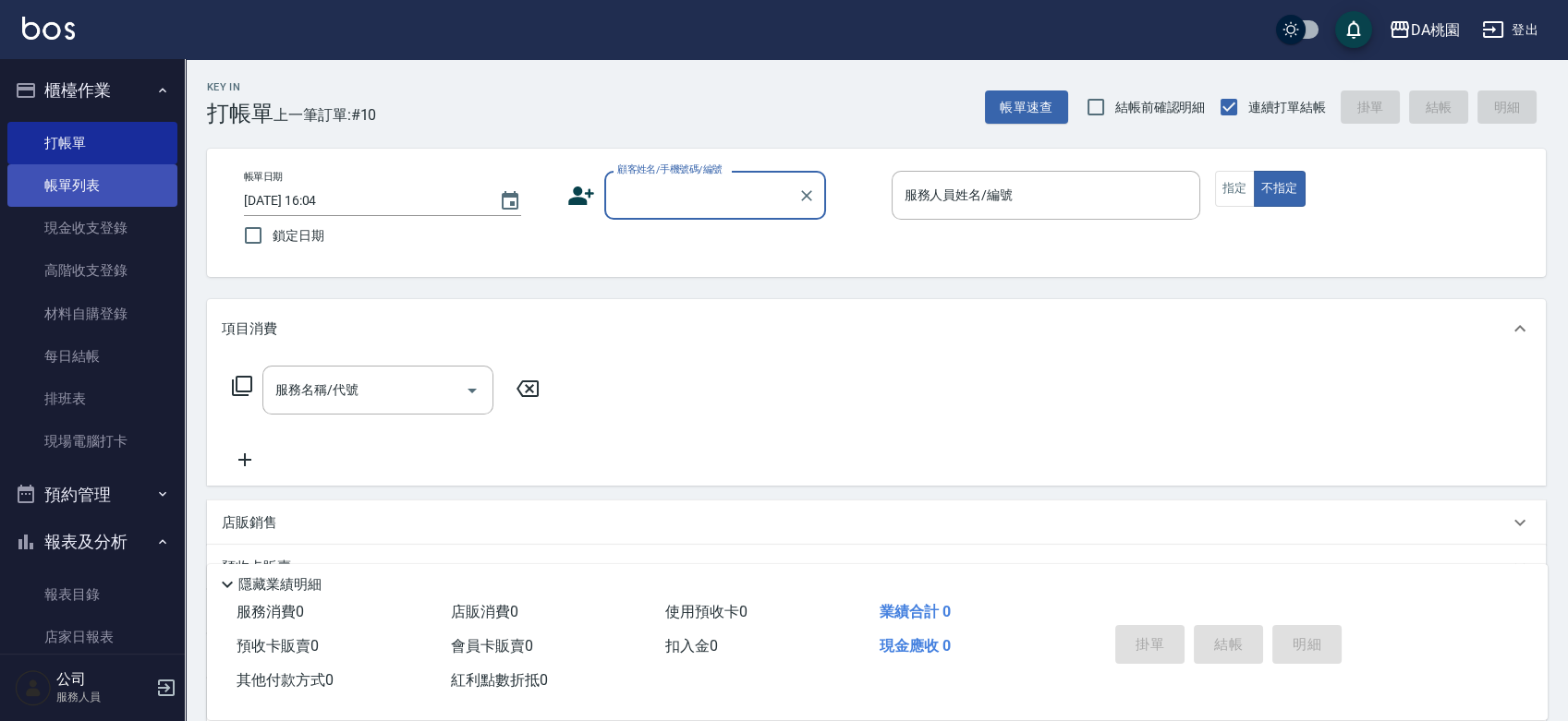
click at [105, 188] on link "帳單列表" at bounding box center [92, 185] width 170 height 42
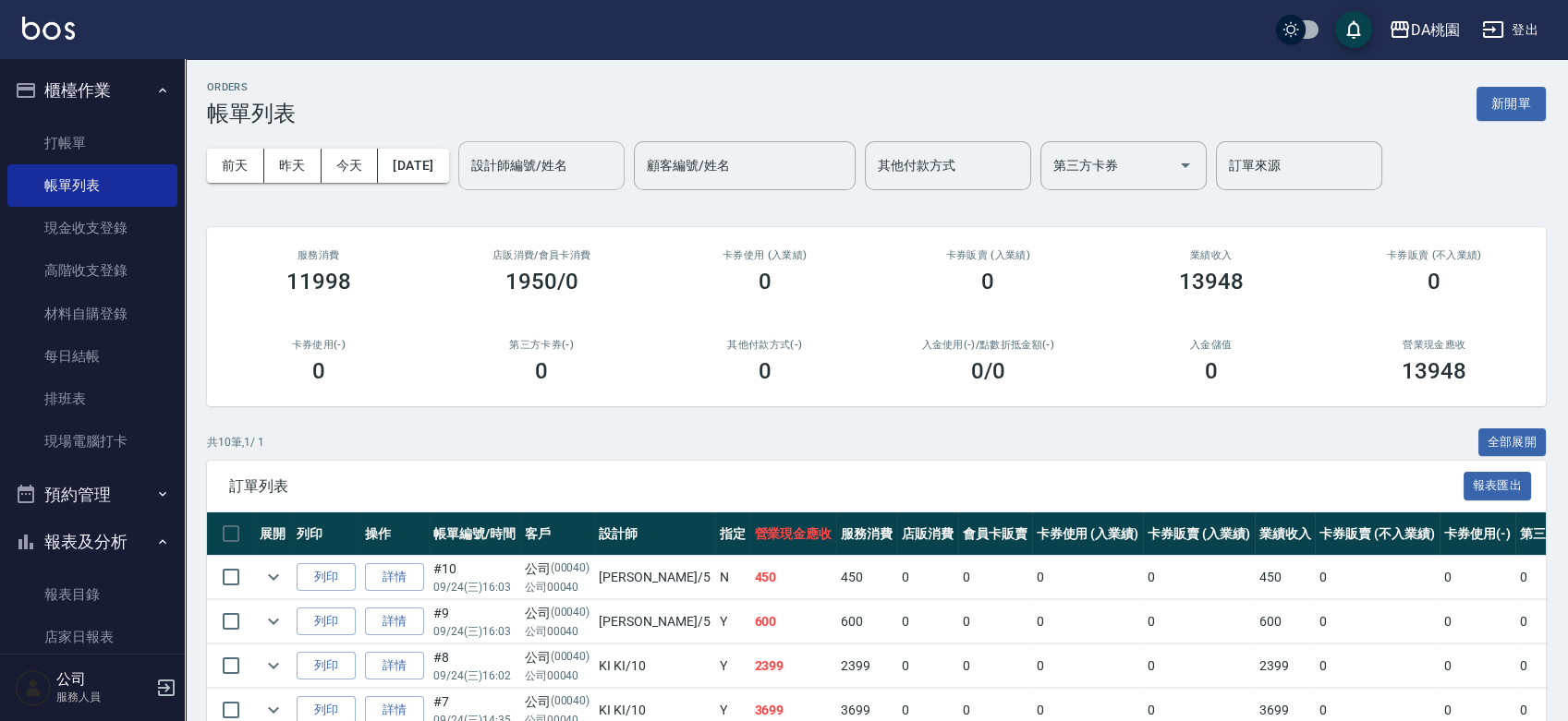
click at [568, 167] on input "設計師編號/姓名" at bounding box center [542, 166] width 150 height 33
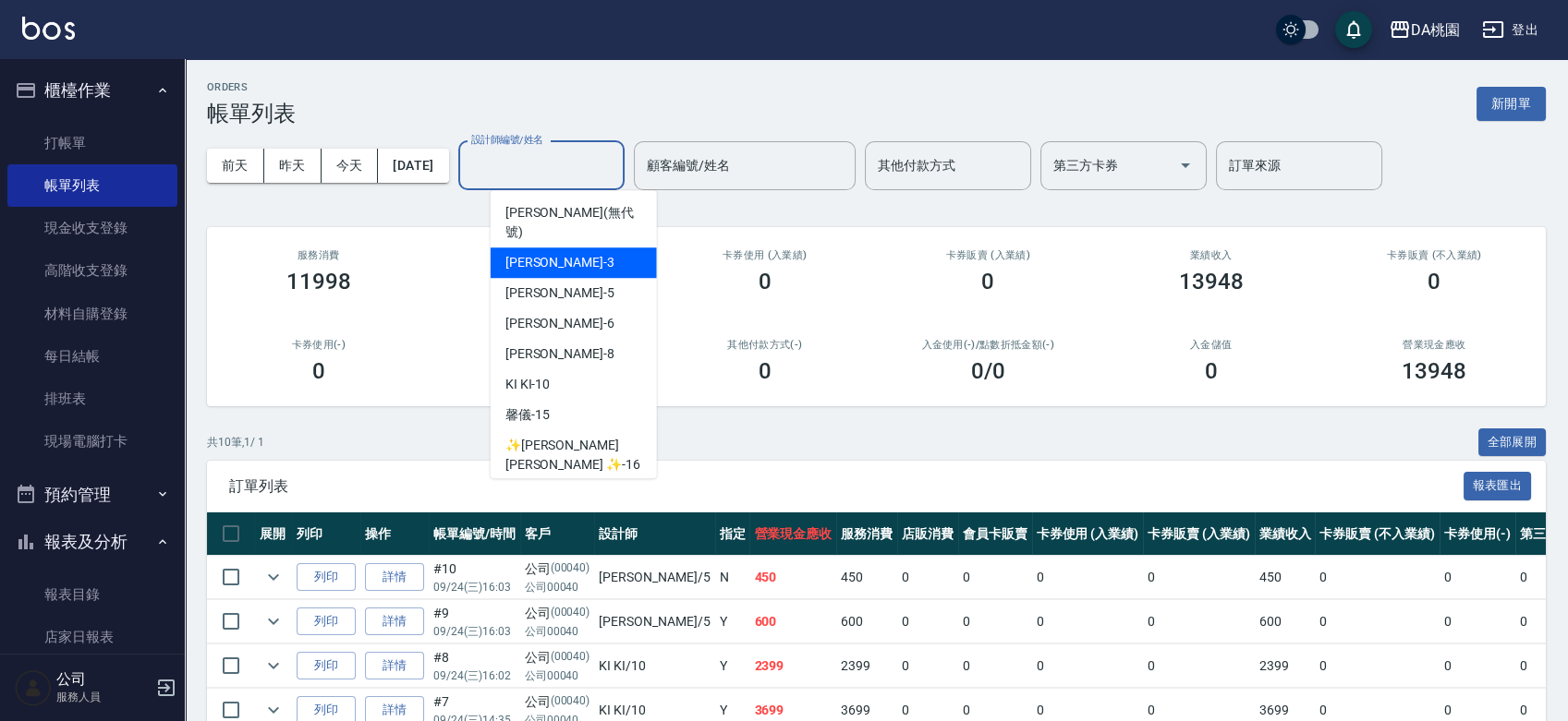
click at [576, 248] on div "愛莉絲 -3" at bounding box center [573, 262] width 167 height 31
type input "愛莉絲-3"
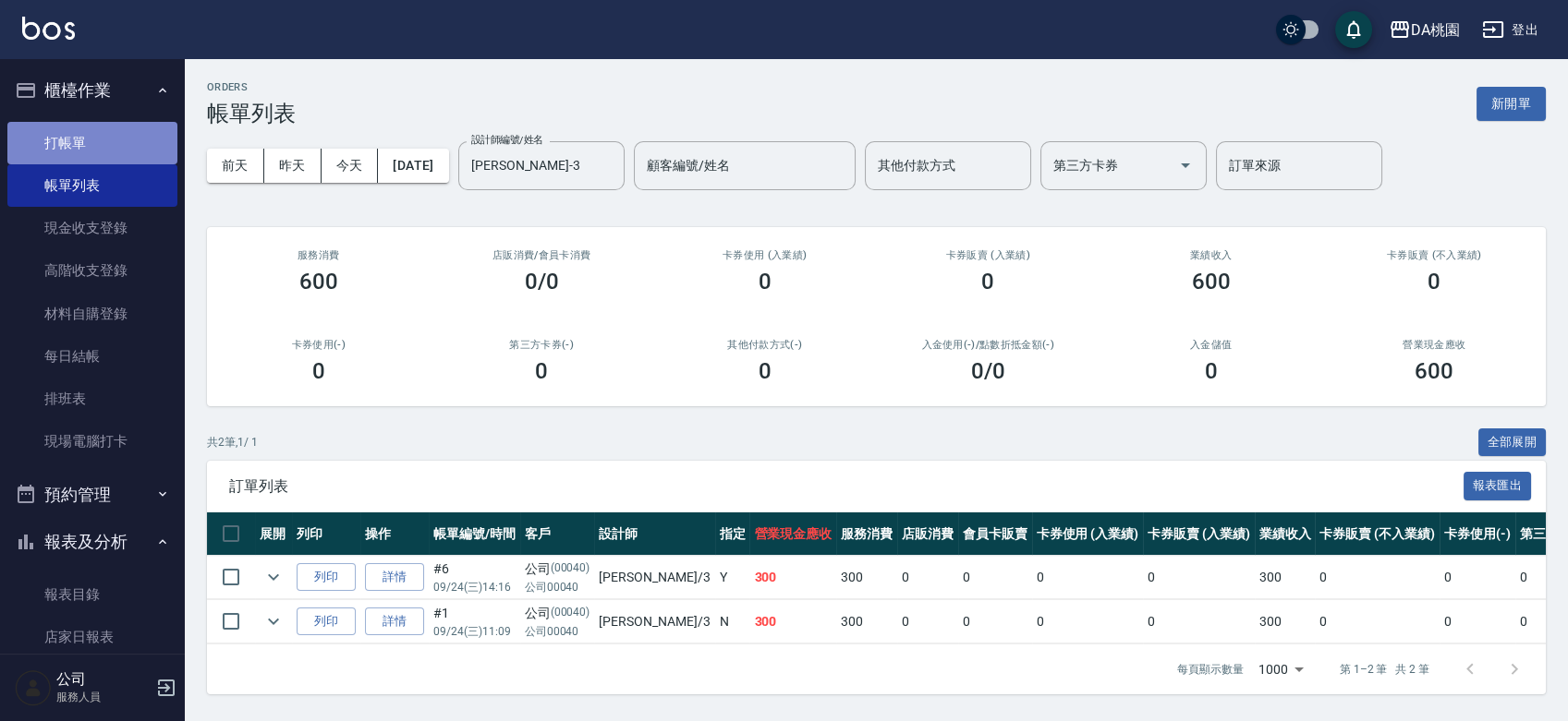
click at [114, 142] on link "打帳單" at bounding box center [92, 143] width 170 height 42
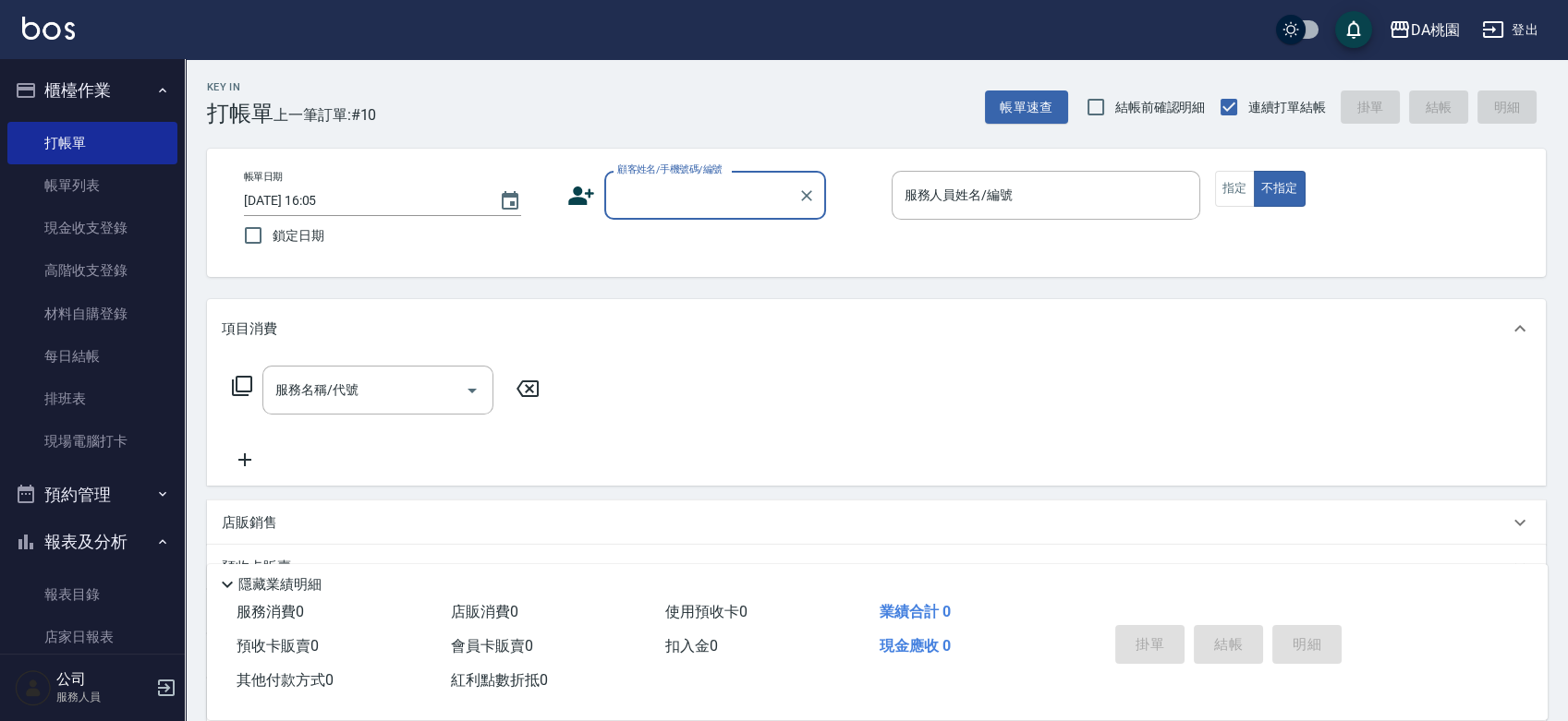
click at [858, 285] on div "Key In 打帳單 上一筆訂單:#10 帳單速查 結帳前確認明細 連續打單結帳 掛單 結帳 明細 帳單日期 2025/09/24 16:05 鎖定日期 顧客…" at bounding box center [876, 522] width 1383 height 926
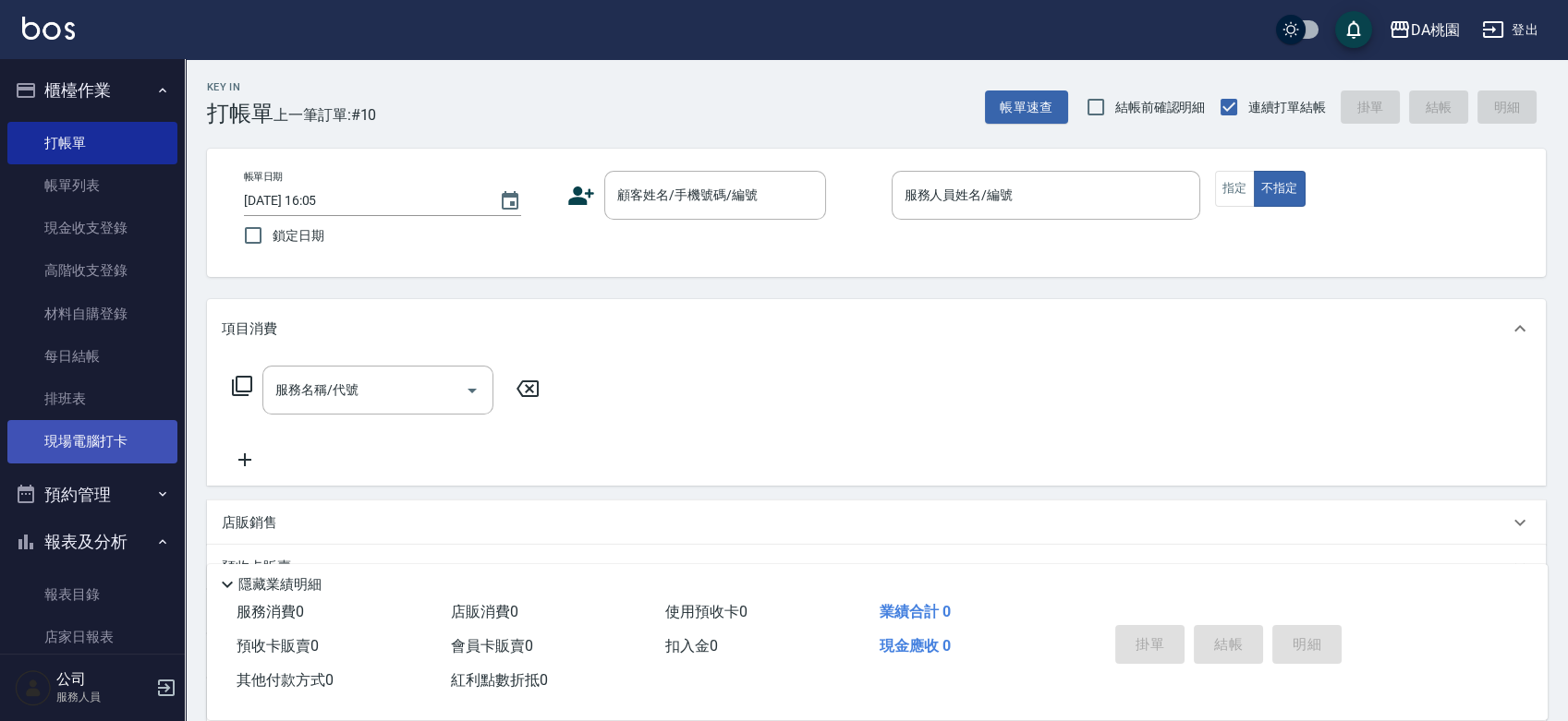
scroll to position [103, 0]
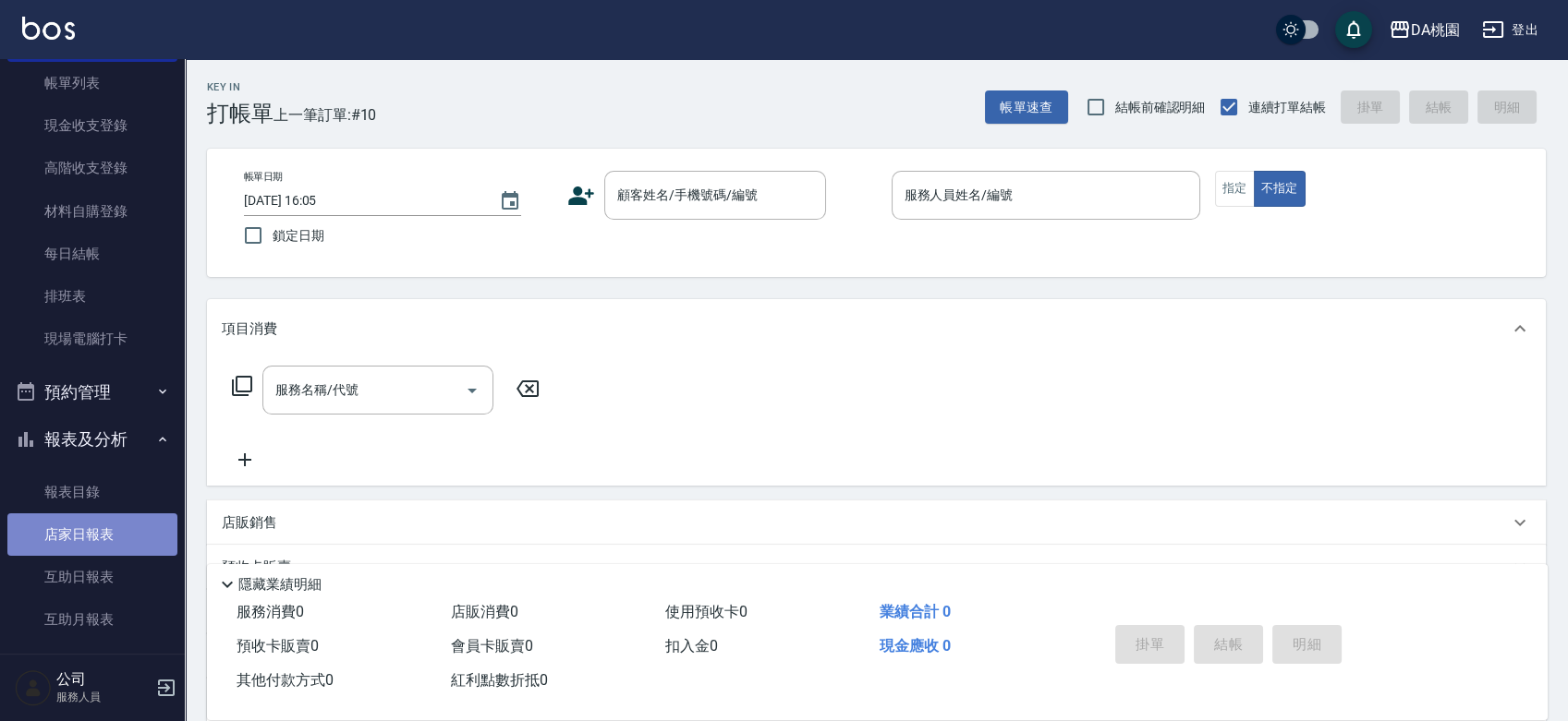
click at [111, 530] on link "店家日報表" at bounding box center [92, 535] width 170 height 42
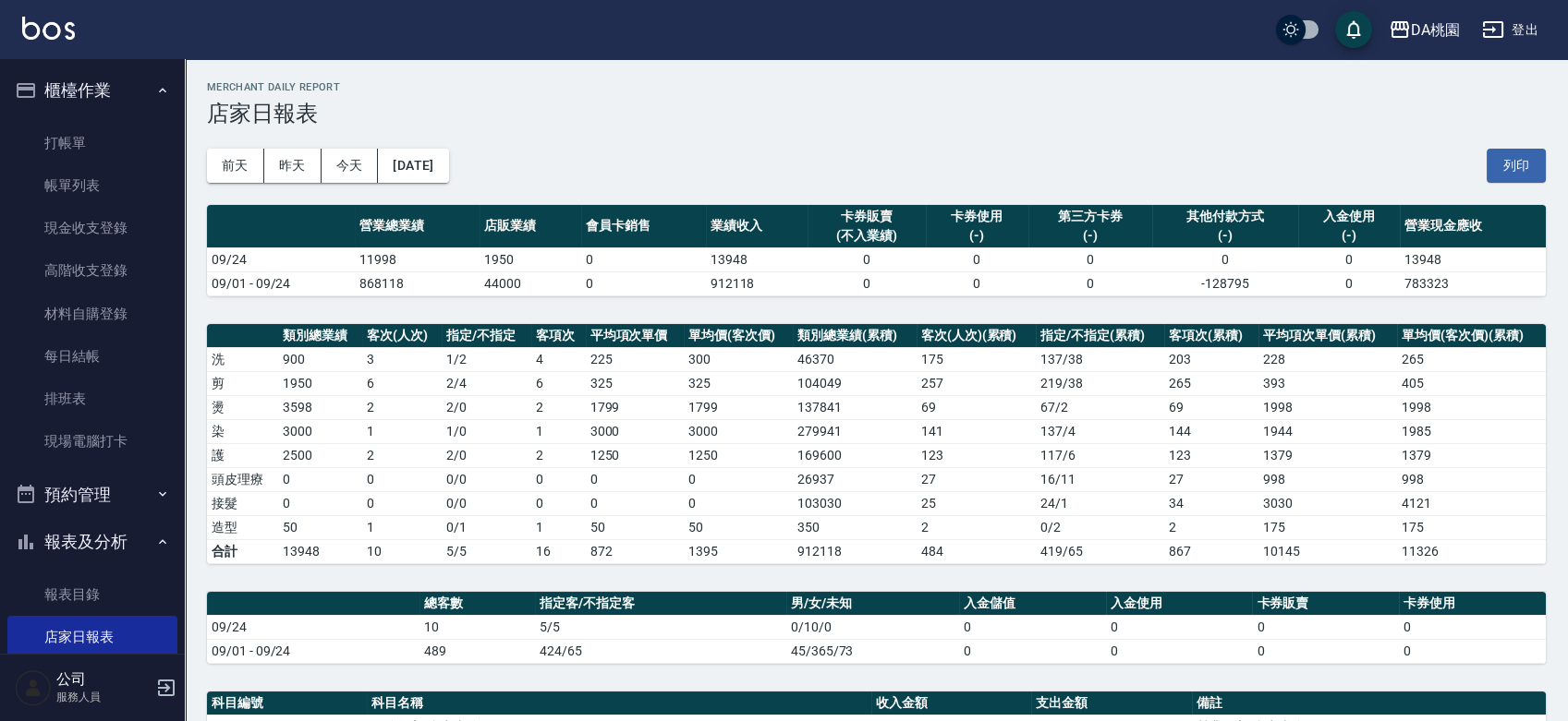
click at [114, 116] on ul "打帳單 帳單列表 現金收支登錄 高階收支登錄 材料自購登錄 每日結帳 排班表 現場電腦打卡" at bounding box center [92, 292] width 170 height 356
click at [109, 128] on link "打帳單" at bounding box center [92, 143] width 170 height 42
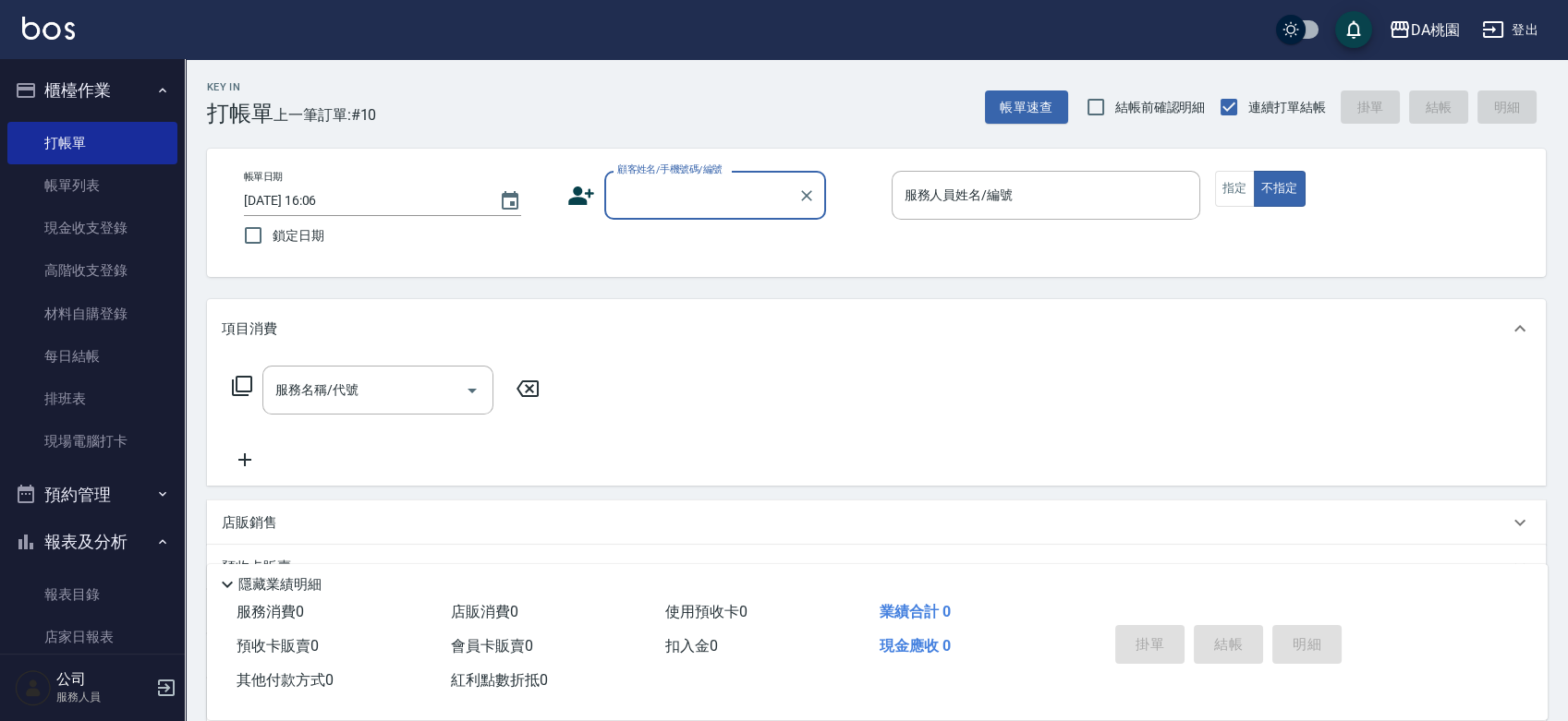
click at [855, 267] on div "帳單日期 2025/09/24 16:06 鎖定日期 顧客姓名/手機號碼/編號 顧客姓名/手機號碼/編號 服務人員姓名/編號 服務人員姓名/編號 指定 不指定" at bounding box center [876, 213] width 1339 height 128
